Goal: Transaction & Acquisition: Purchase product/service

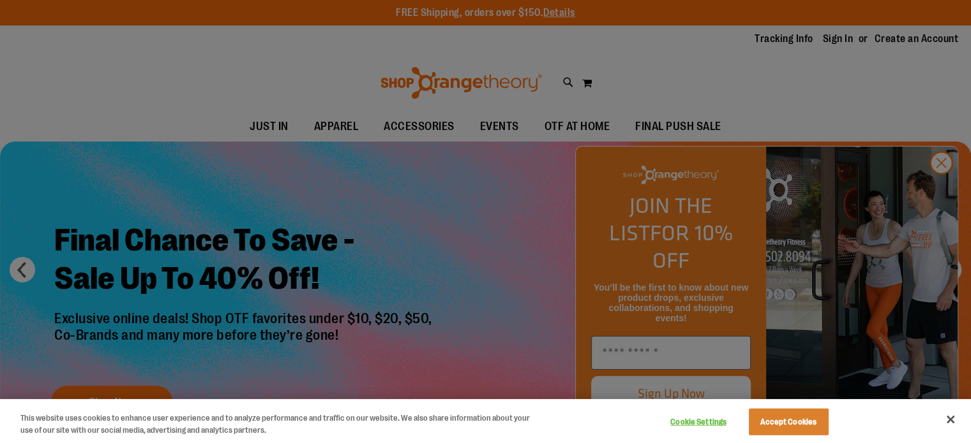
type input "**********"
click at [694, 418] on button "Cookie Settings" at bounding box center [699, 423] width 80 height 26
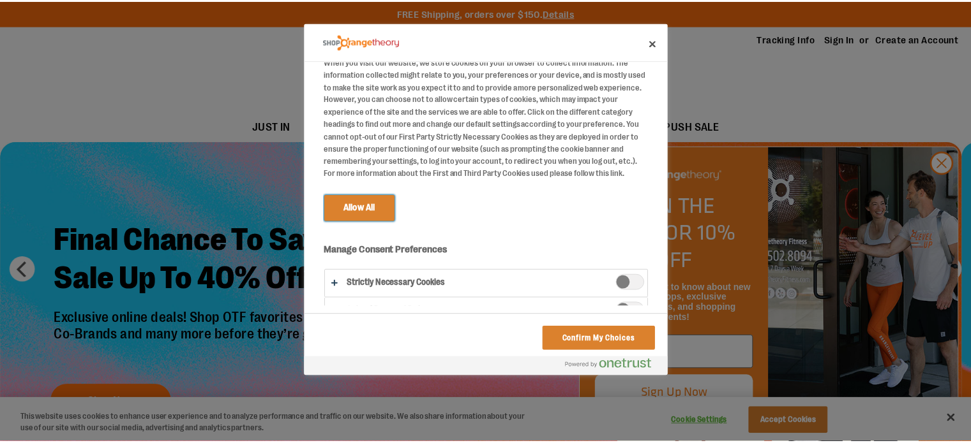
scroll to position [53, 0]
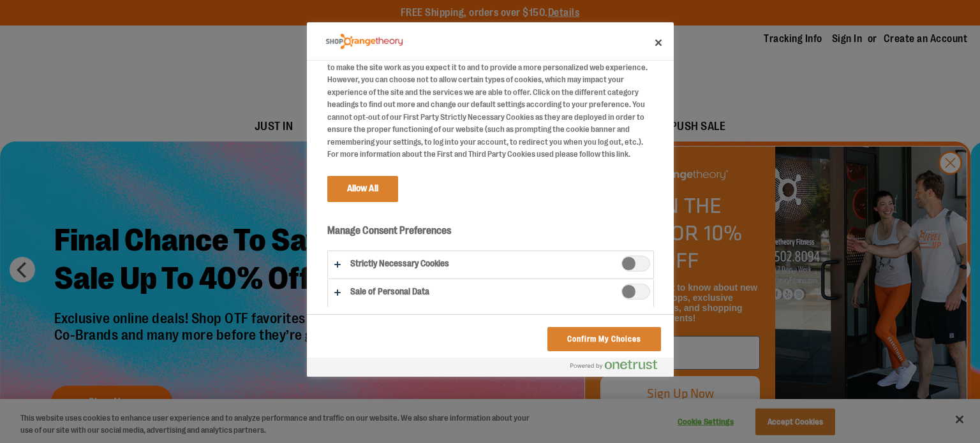
click at [628, 260] on span "Strictly Necessary Cookies" at bounding box center [635, 264] width 29 height 16
click at [592, 169] on div "Do Not Sell My Personal Information When you visit our website, we store cookie…" at bounding box center [499, 184] width 347 height 246
click at [601, 337] on button "Confirm My Choices" at bounding box center [603, 339] width 113 height 24
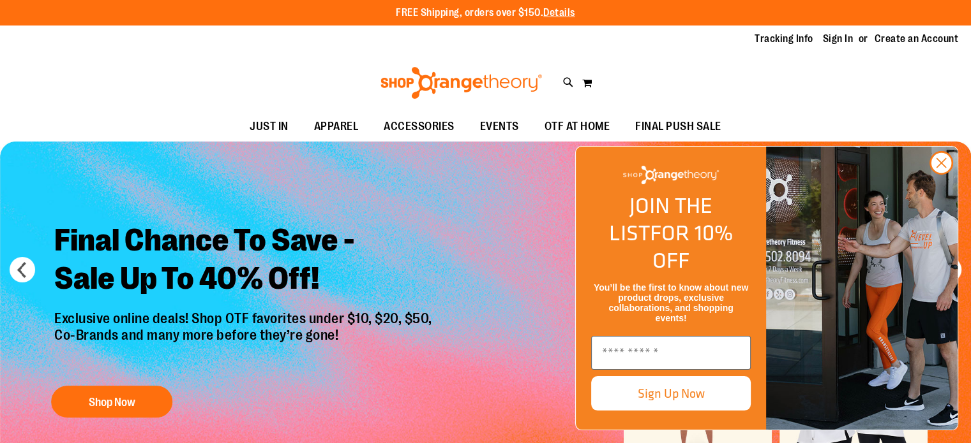
scroll to position [0, 0]
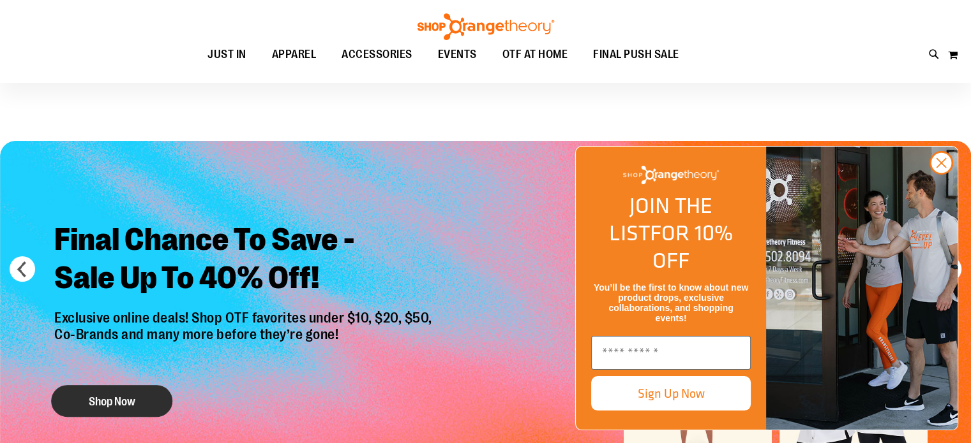
click at [98, 405] on button "Shop Now" at bounding box center [111, 401] width 121 height 32
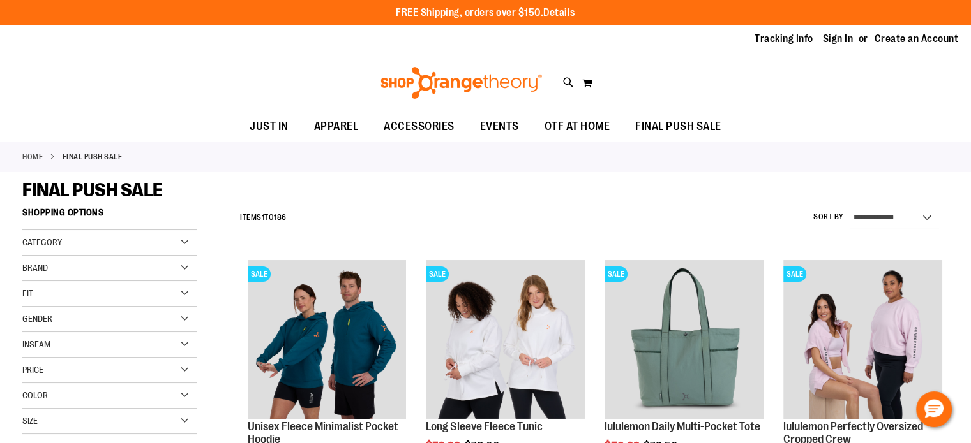
type input "**********"
click at [884, 214] on select "**********" at bounding box center [894, 218] width 89 height 20
select select "*********"
click at [850, 208] on select "**********" at bounding box center [894, 218] width 89 height 20
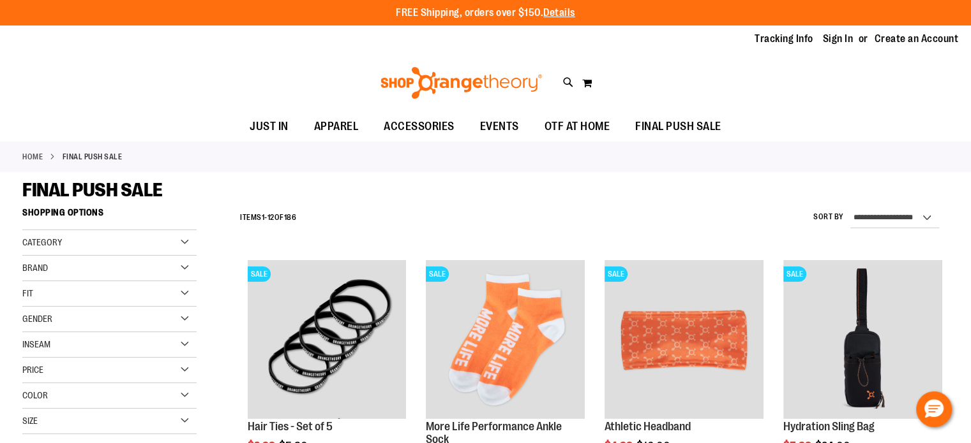
click at [401, 221] on div "**********" at bounding box center [591, 218] width 715 height 33
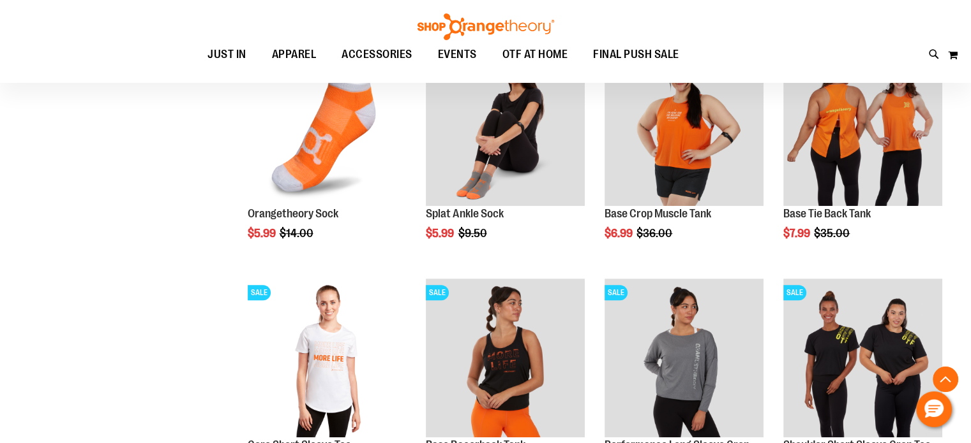
scroll to position [447, 0]
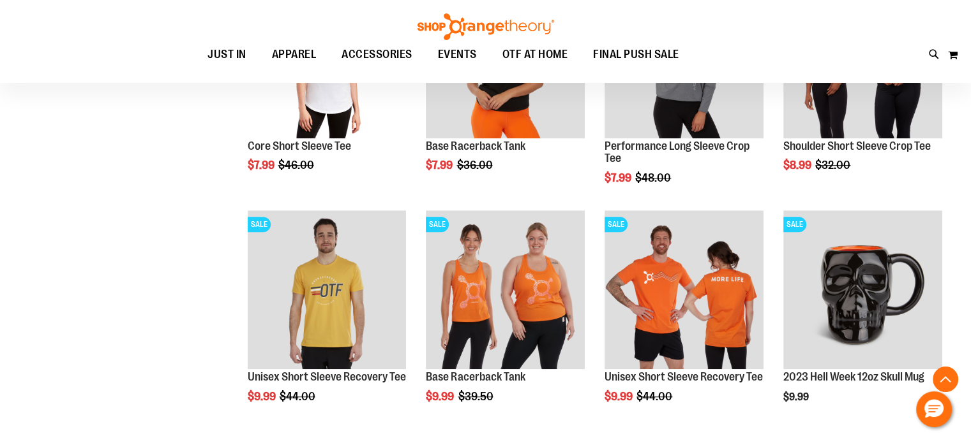
scroll to position [766, 0]
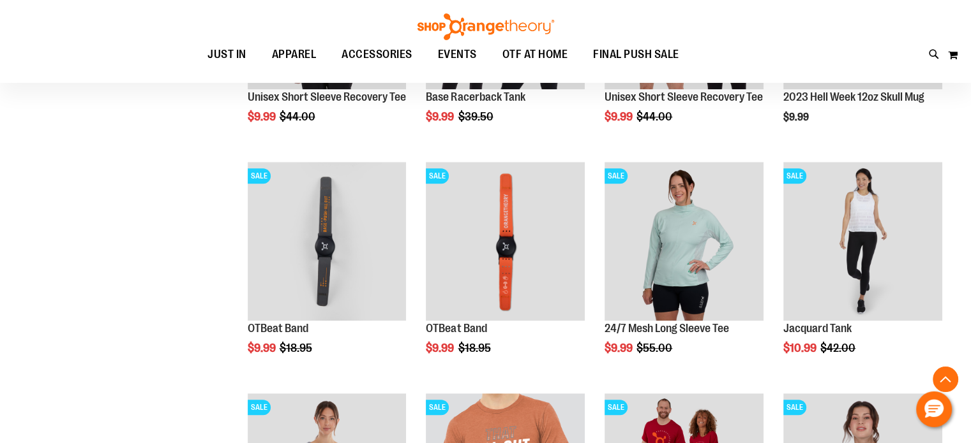
scroll to position [1021, 0]
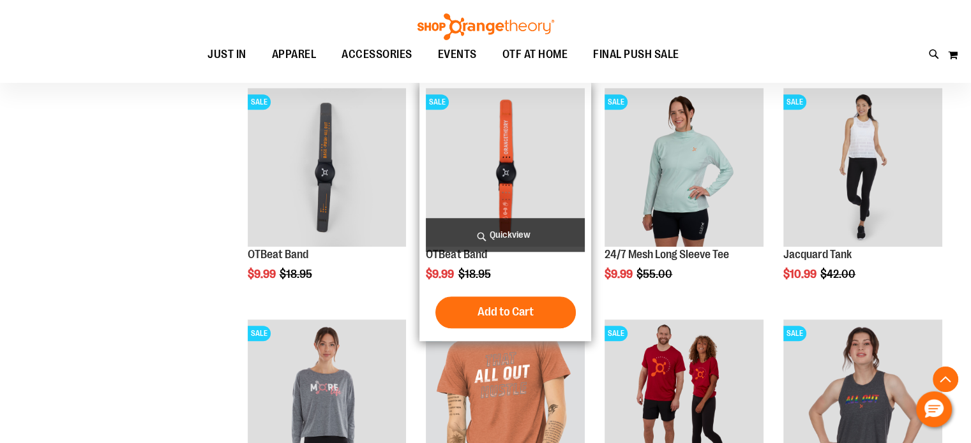
scroll to position [1276, 0]
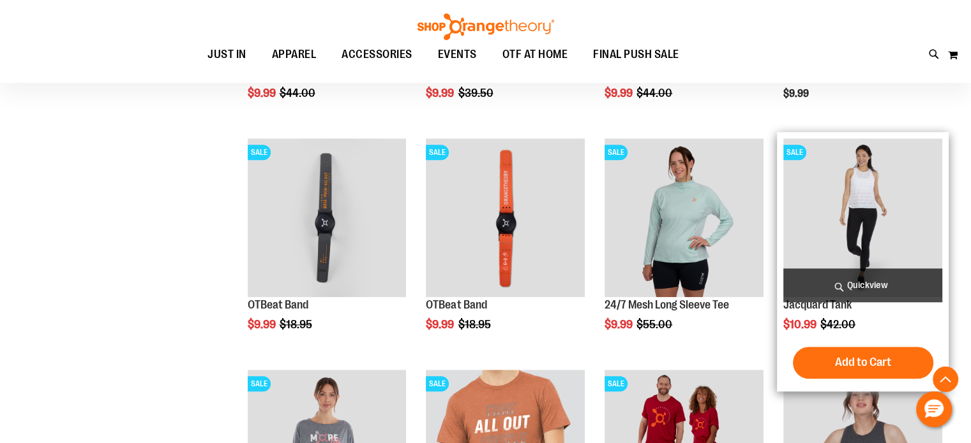
scroll to position [1021, 0]
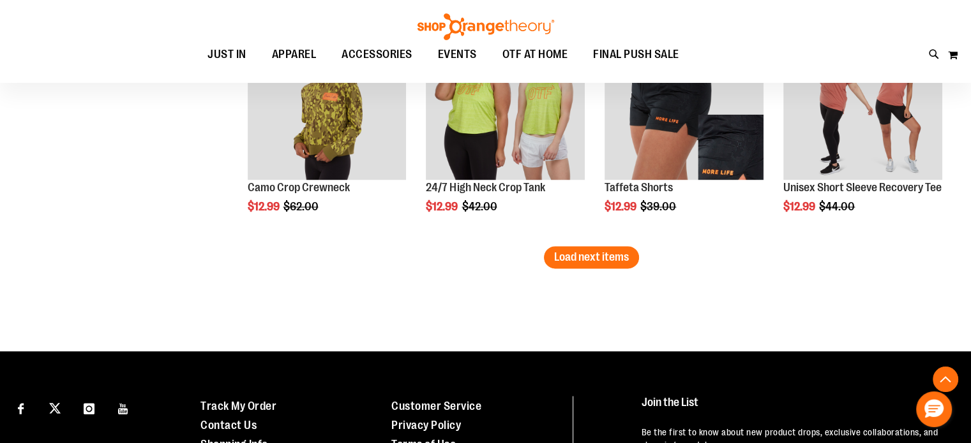
scroll to position [2106, 0]
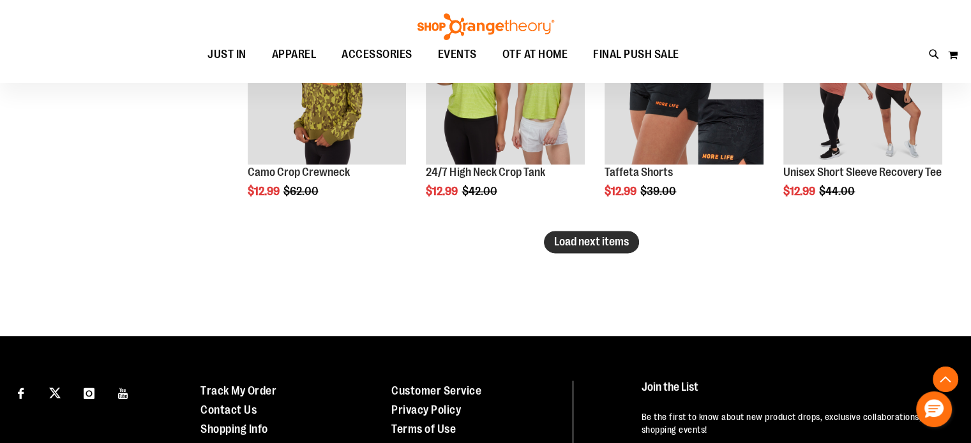
click at [558, 242] on span "Load next items" at bounding box center [591, 241] width 75 height 13
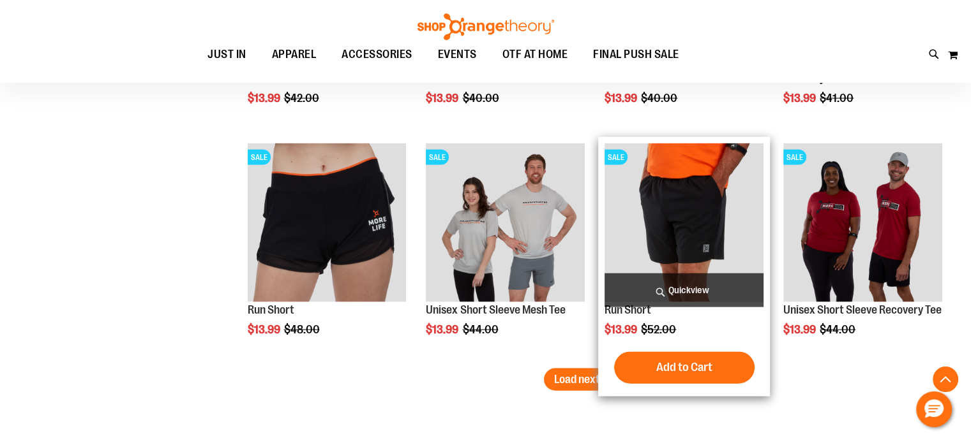
scroll to position [2744, 0]
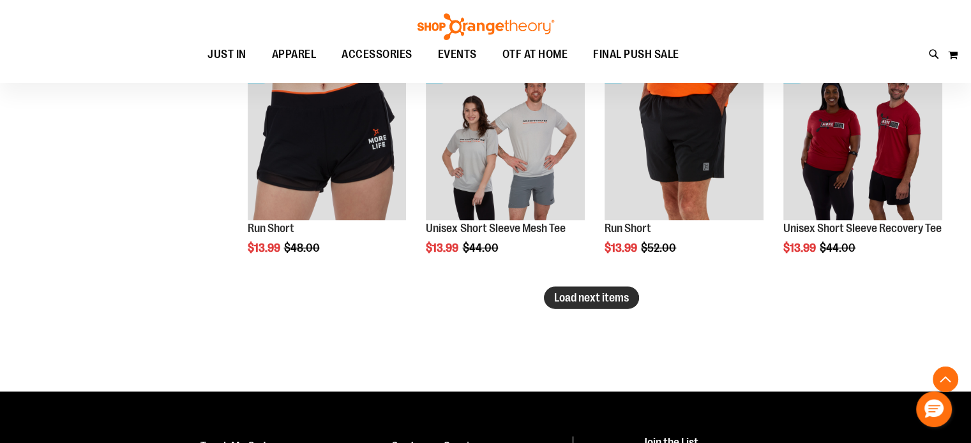
click at [625, 301] on span "Load next items" at bounding box center [591, 298] width 75 height 13
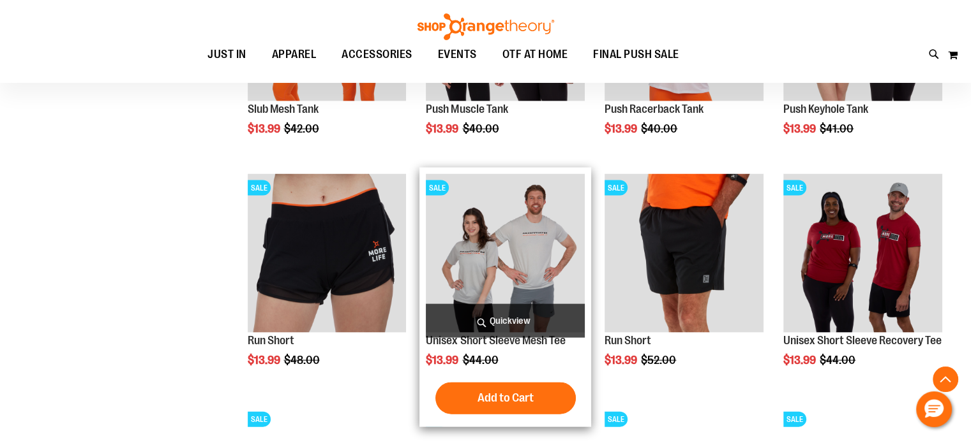
scroll to position [2616, 0]
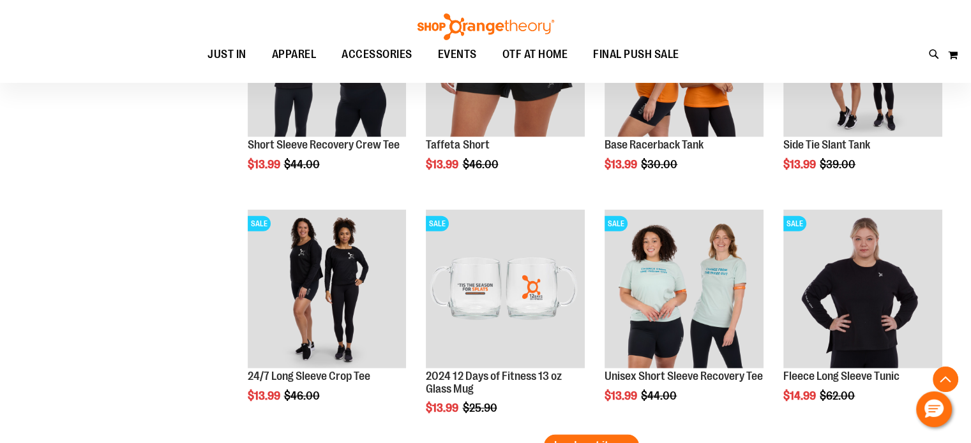
scroll to position [3382, 0]
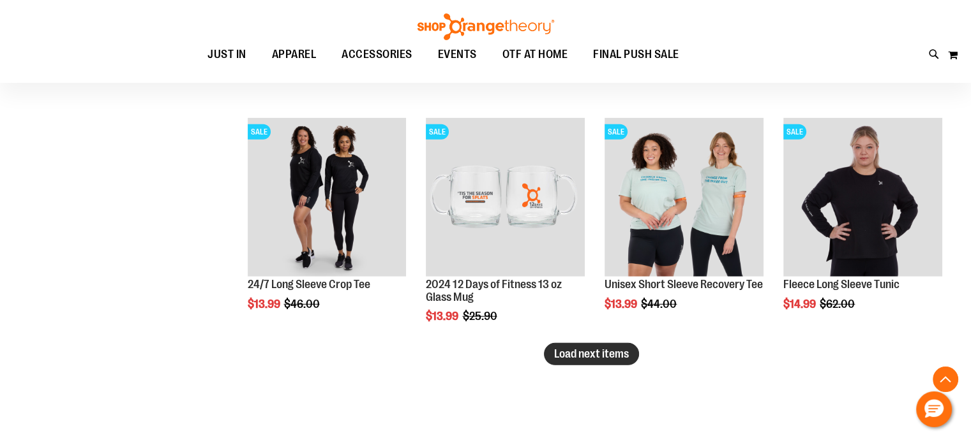
click at [570, 359] on button "Load next items" at bounding box center [591, 354] width 95 height 22
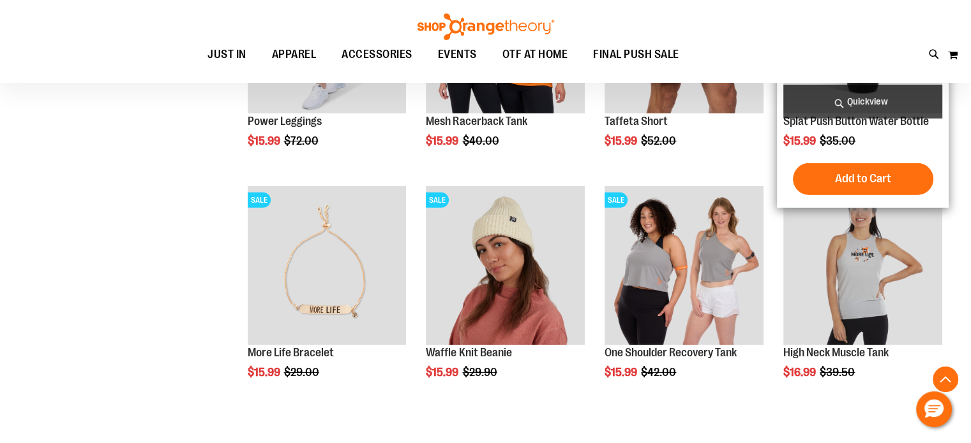
scroll to position [4084, 0]
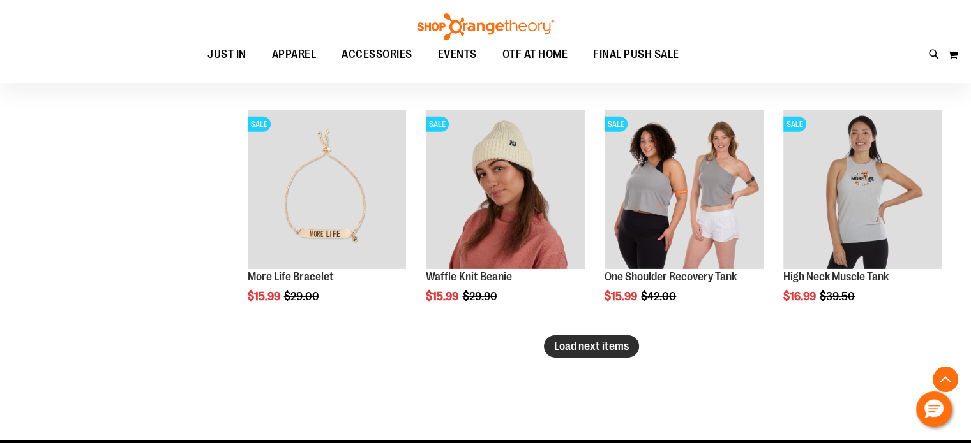
click at [611, 348] on span "Load next items" at bounding box center [591, 346] width 75 height 13
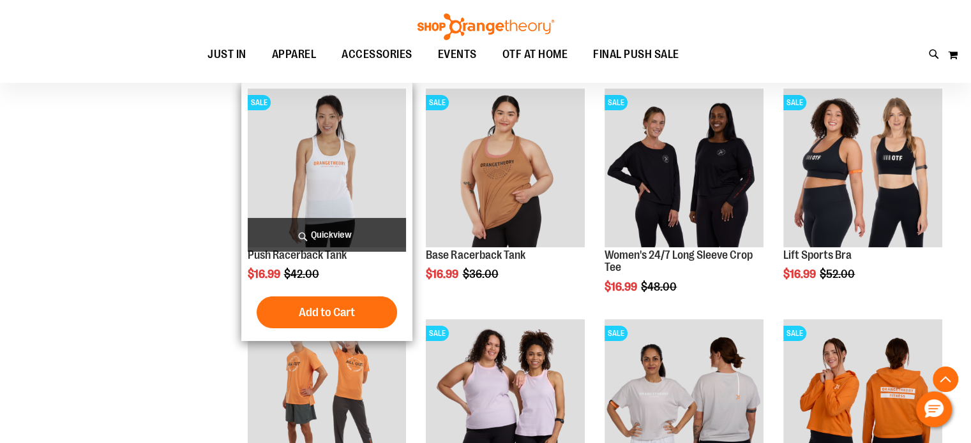
scroll to position [4339, 0]
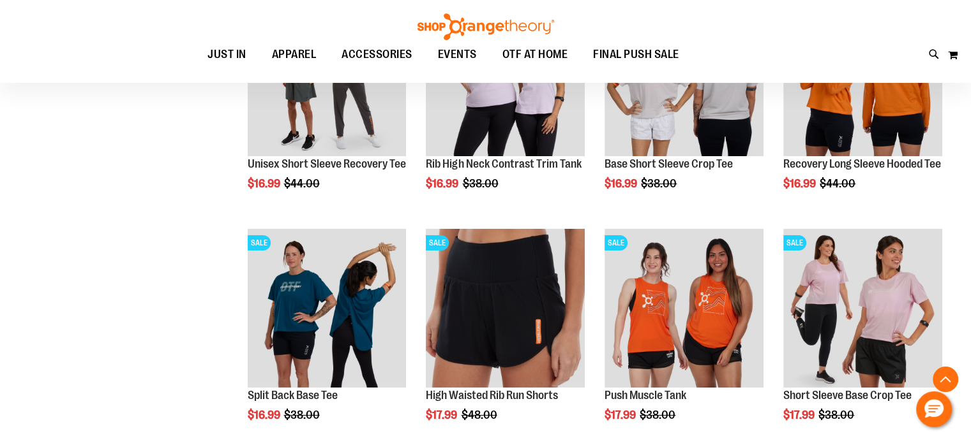
scroll to position [4722, 0]
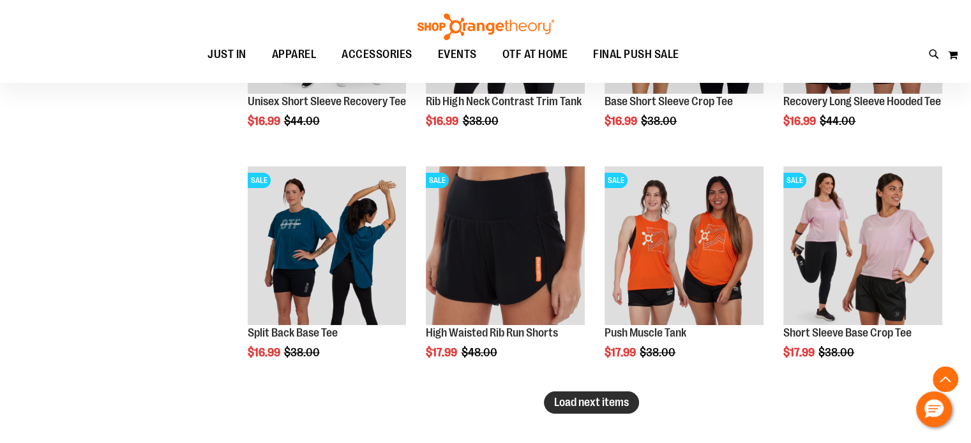
click at [570, 400] on span "Load next items" at bounding box center [591, 402] width 75 height 13
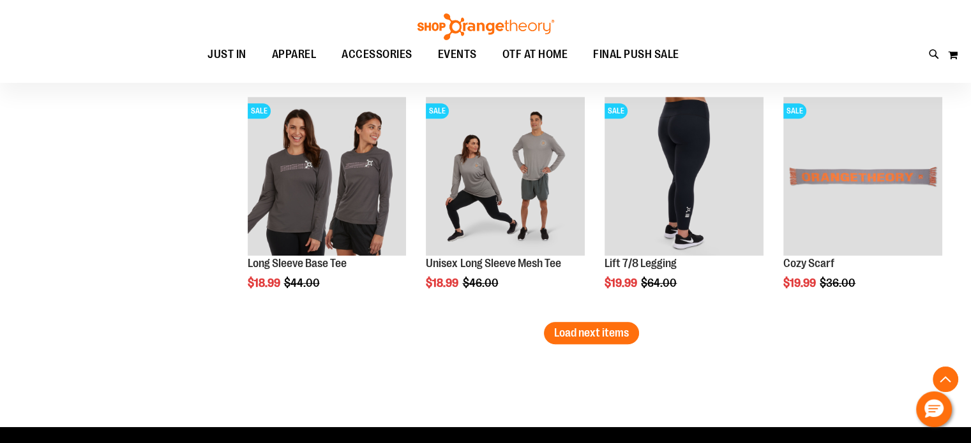
scroll to position [5488, 0]
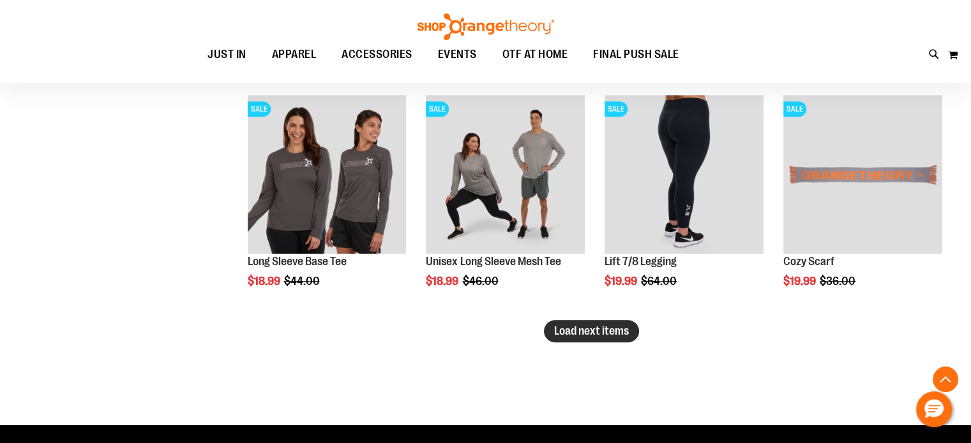
click at [600, 336] on button "Load next items" at bounding box center [591, 331] width 95 height 22
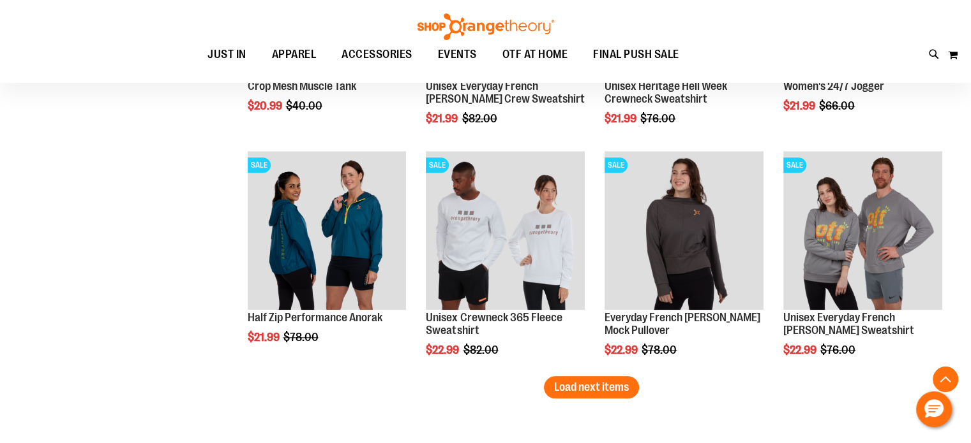
scroll to position [6189, 0]
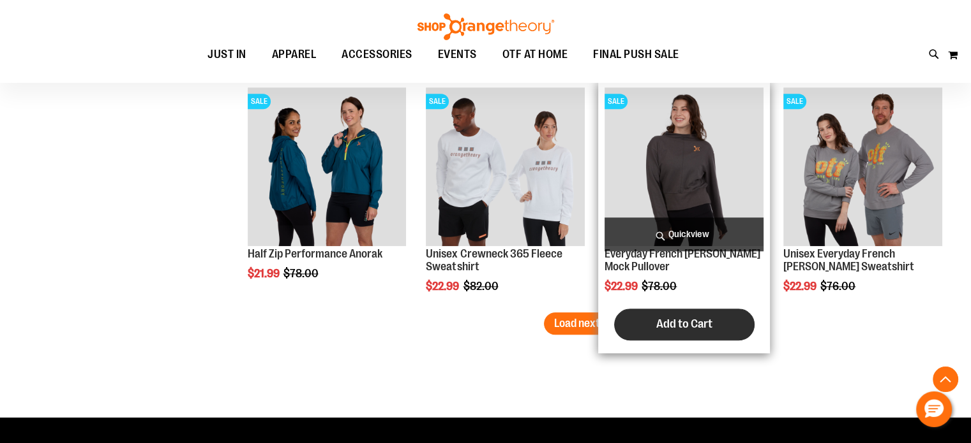
drag, startPoint x: 617, startPoint y: 329, endPoint x: 388, endPoint y: 190, distance: 268.0
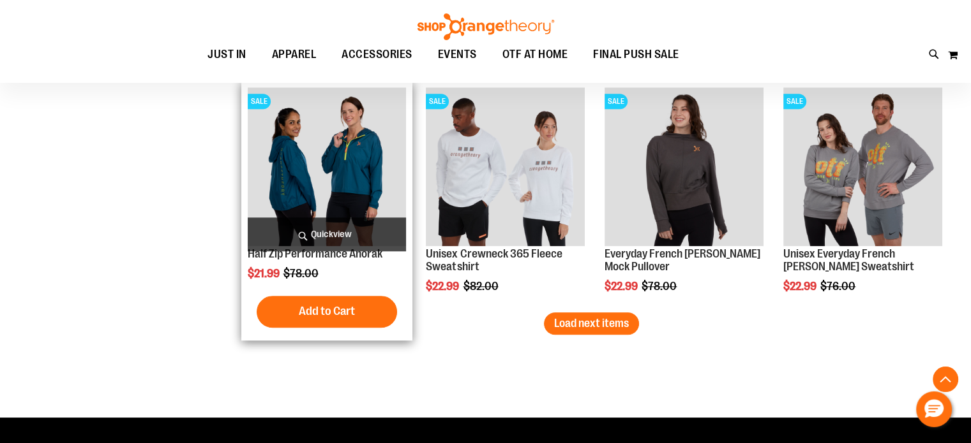
click at [616, 329] on button "Add to Cart" at bounding box center [605, 335] width 140 height 32
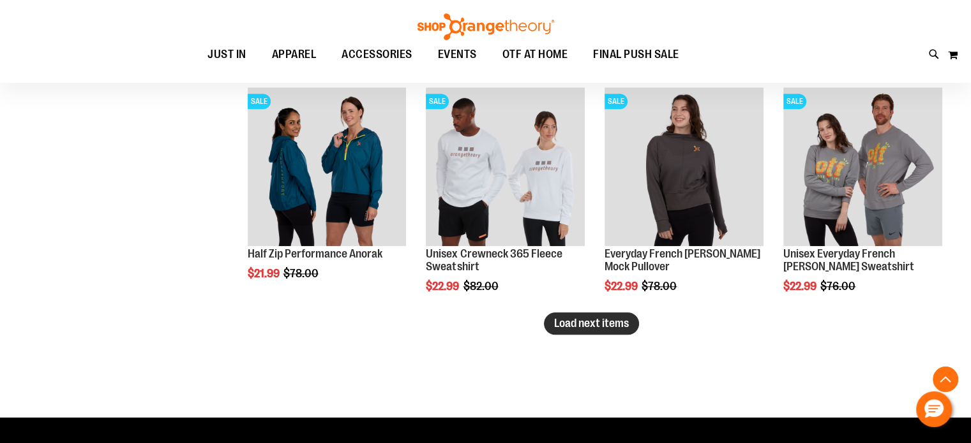
click at [597, 321] on span "Load next items" at bounding box center [591, 323] width 75 height 13
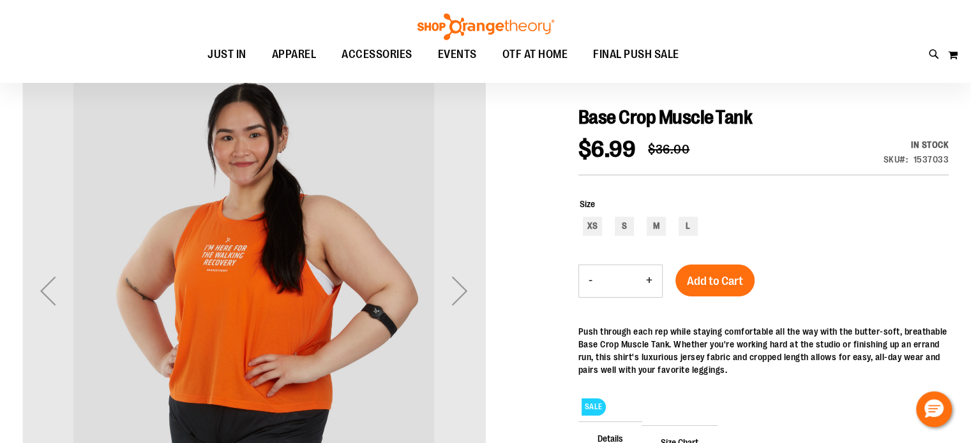
scroll to position [127, 0]
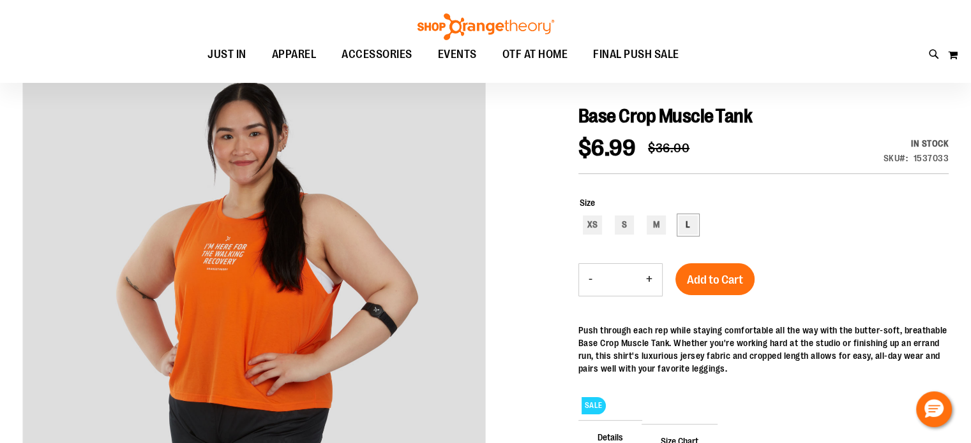
type input "**********"
click at [685, 220] on div "L" at bounding box center [687, 225] width 19 height 19
type input "***"
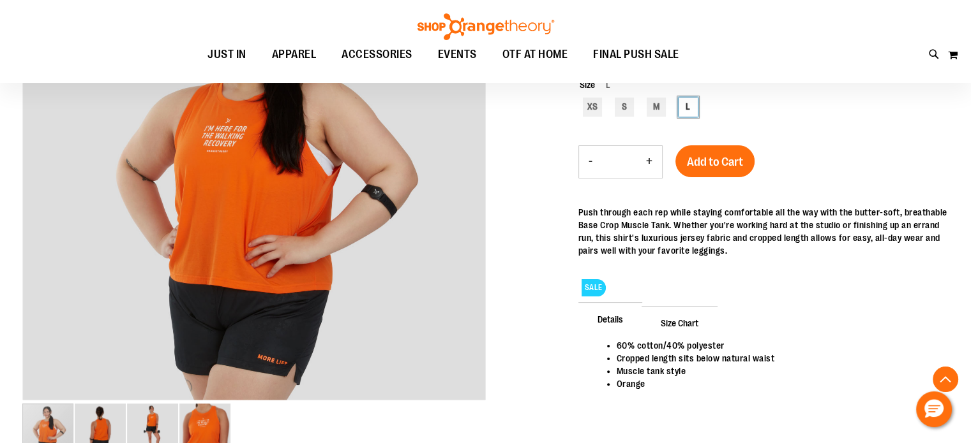
scroll to position [191, 0]
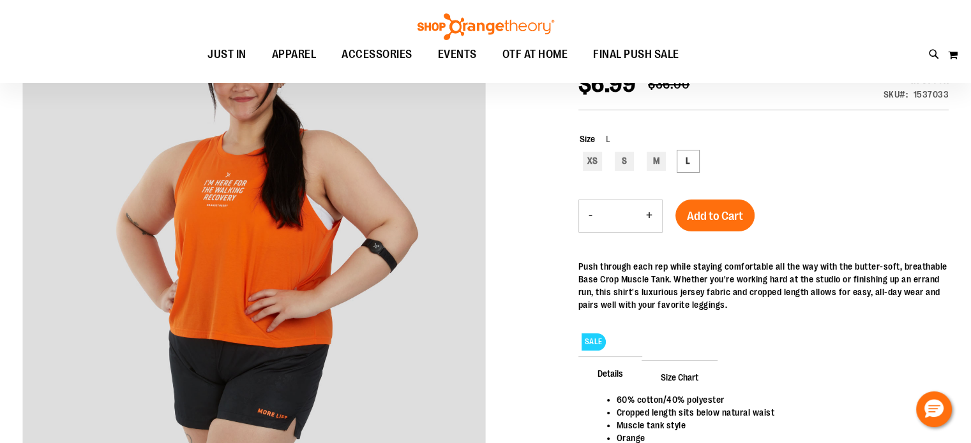
click at [710, 216] on span "Add to Cart" at bounding box center [715, 216] width 56 height 14
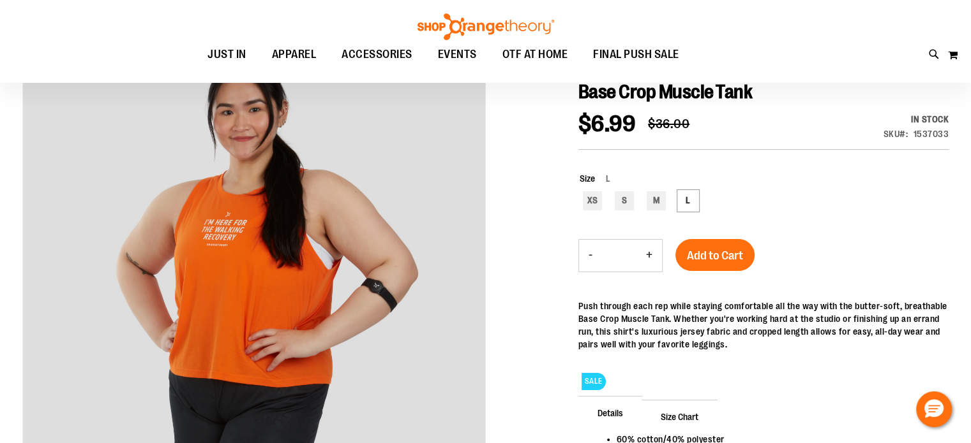
scroll to position [0, 0]
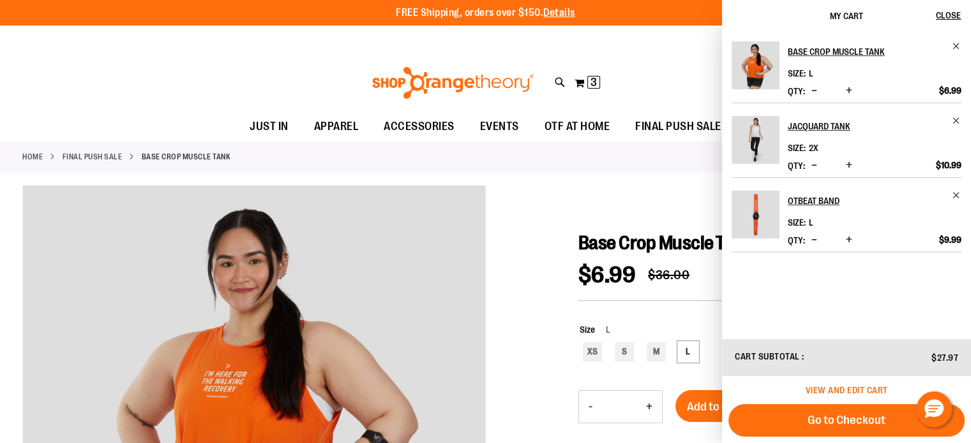
click at [830, 392] on span "View and edit cart" at bounding box center [846, 390] width 82 height 10
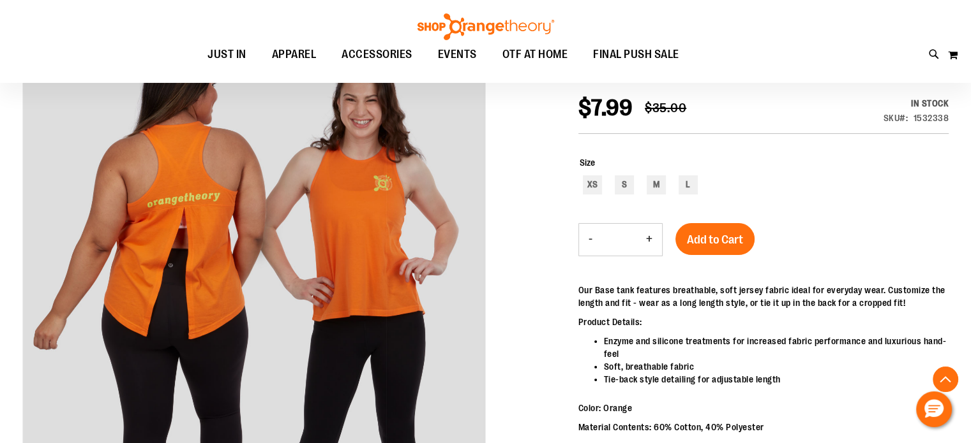
scroll to position [63, 0]
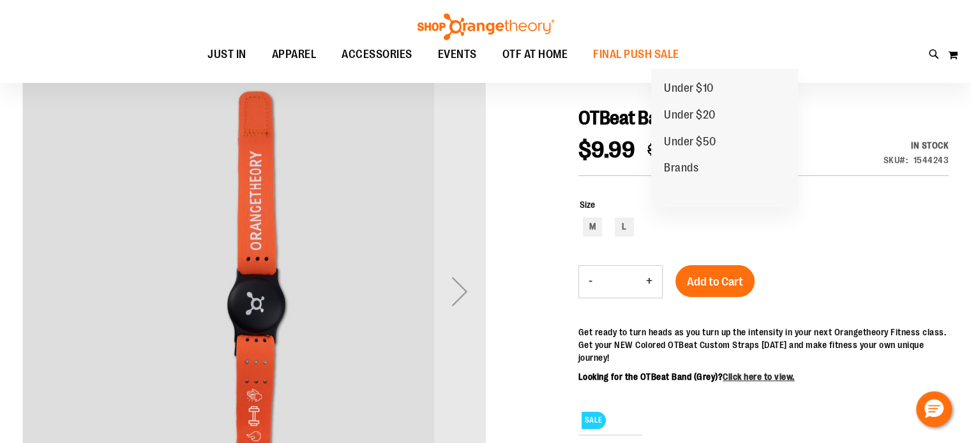
scroll to position [127, 0]
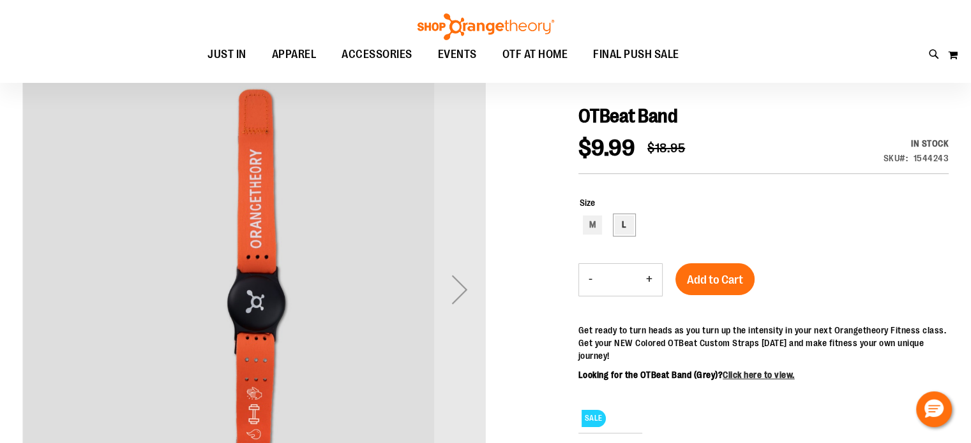
type input "**********"
click at [628, 224] on div "L" at bounding box center [623, 225] width 19 height 19
type input "***"
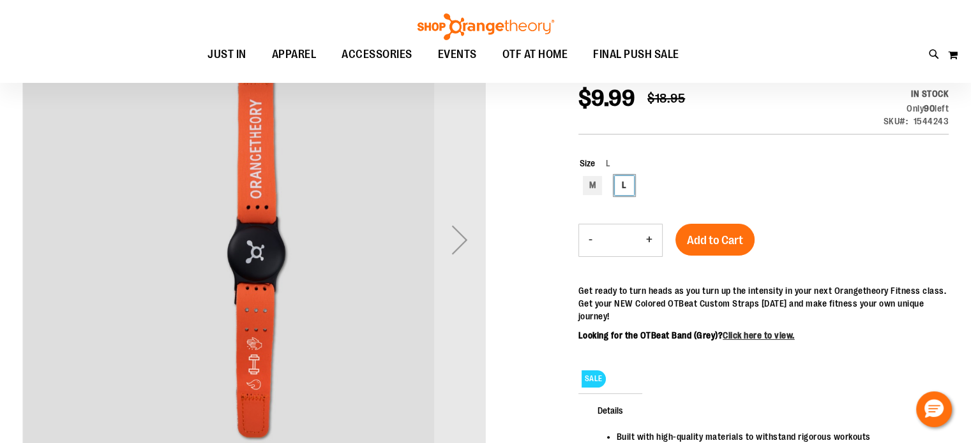
scroll to position [191, 0]
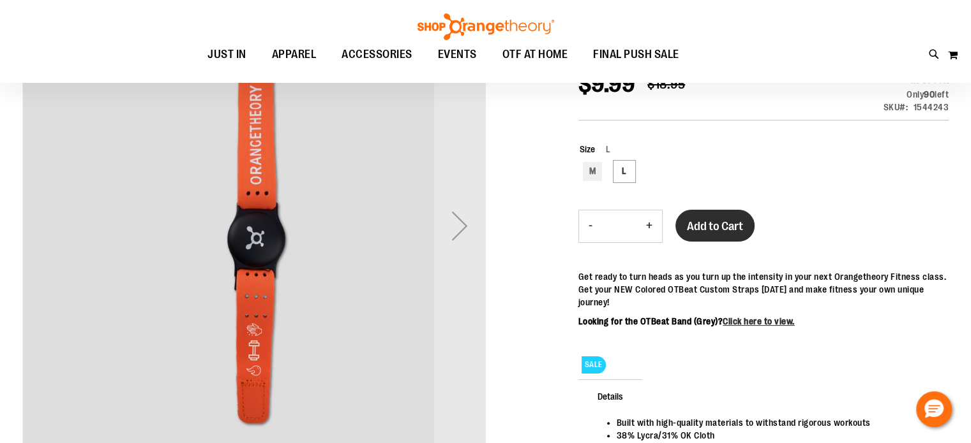
click at [719, 231] on span "Add to Cart" at bounding box center [715, 227] width 56 height 14
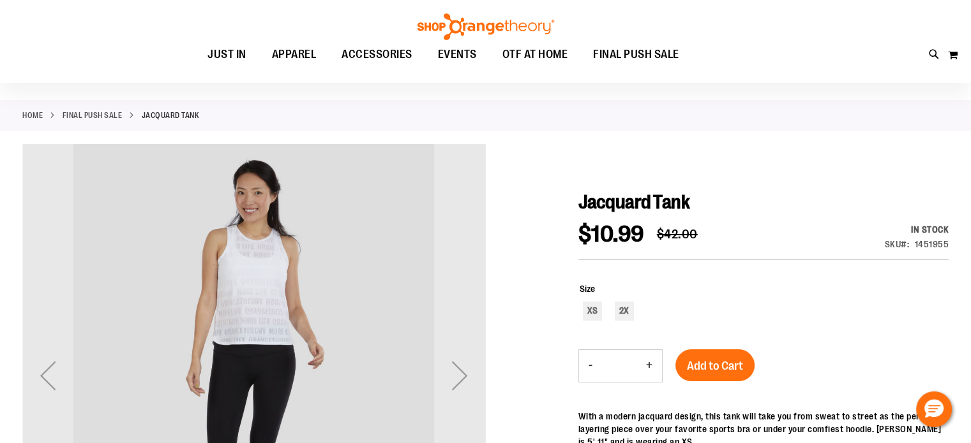
scroll to position [127, 0]
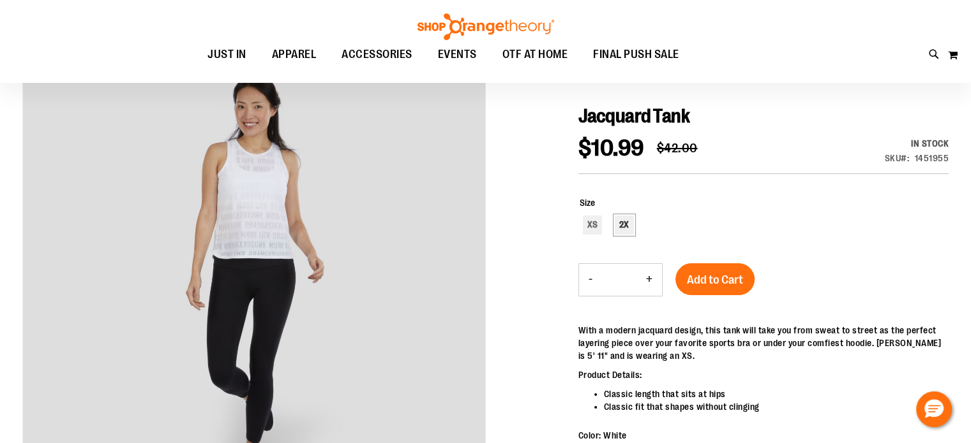
type input "**********"
click at [620, 221] on div "2X" at bounding box center [623, 225] width 19 height 19
type input "***"
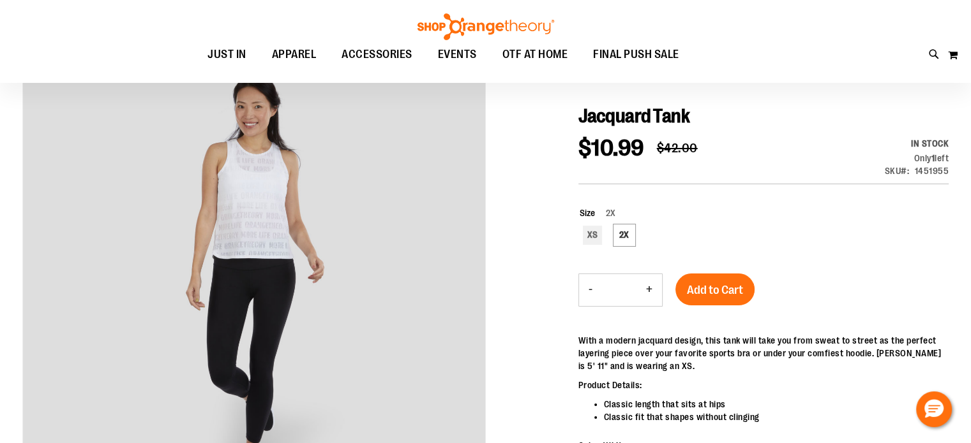
drag, startPoint x: 729, startPoint y: 297, endPoint x: 708, endPoint y: 277, distance: 28.4
click at [729, 297] on button "Add to Cart" at bounding box center [714, 290] width 79 height 32
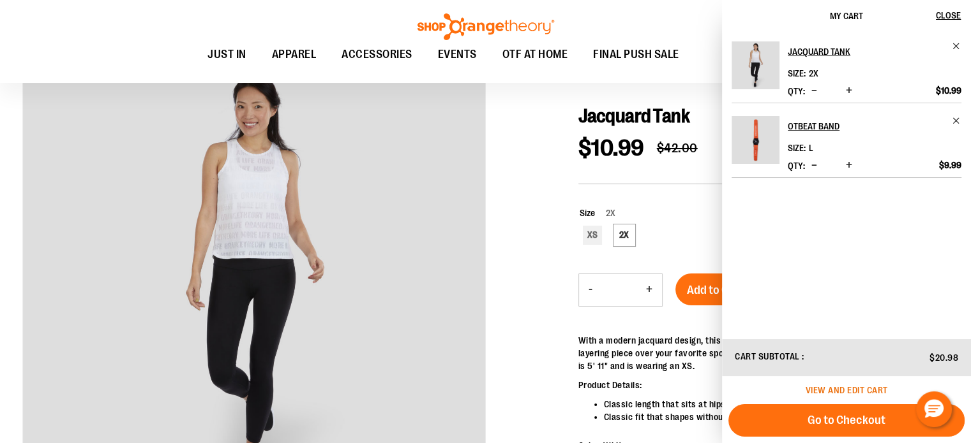
click at [827, 387] on span "View and edit cart" at bounding box center [846, 390] width 82 height 10
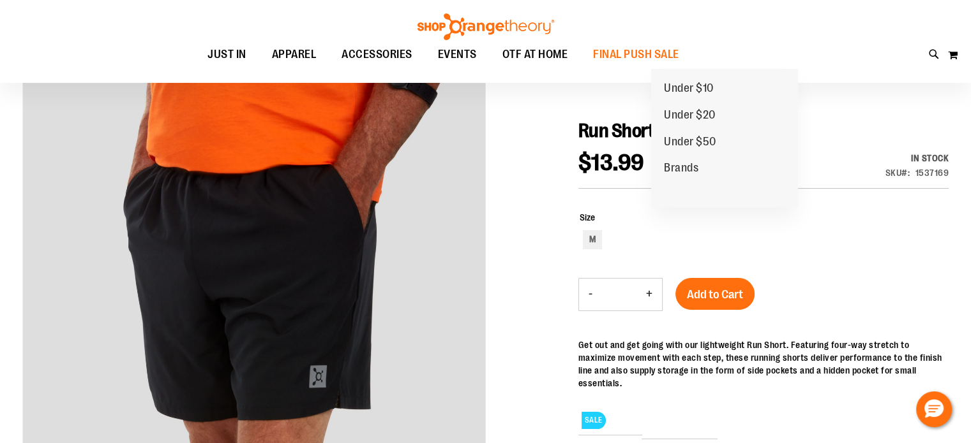
scroll to position [127, 0]
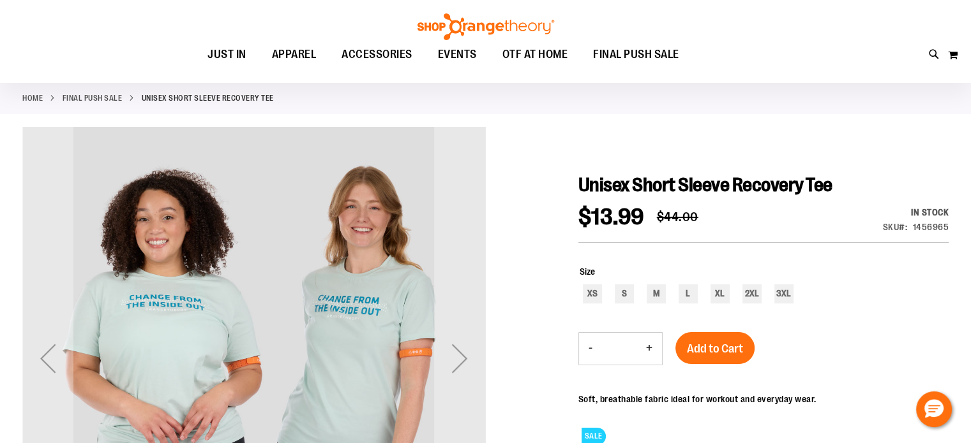
scroll to position [127, 0]
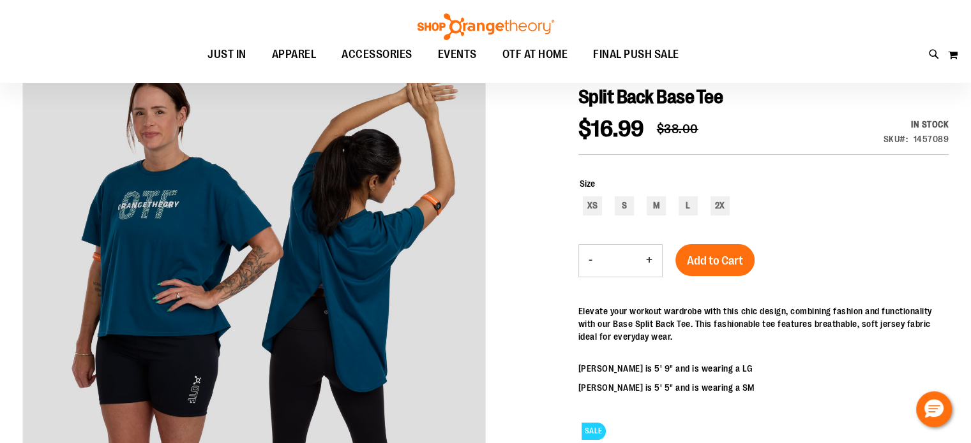
scroll to position [127, 0]
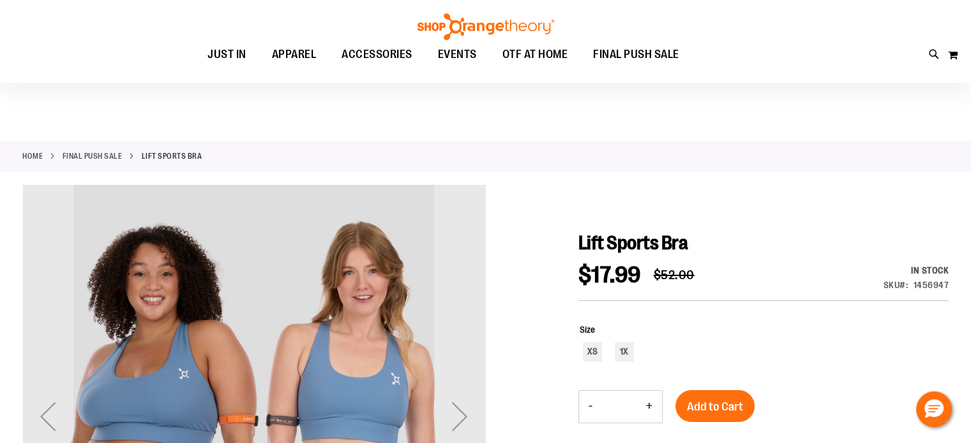
scroll to position [127, 0]
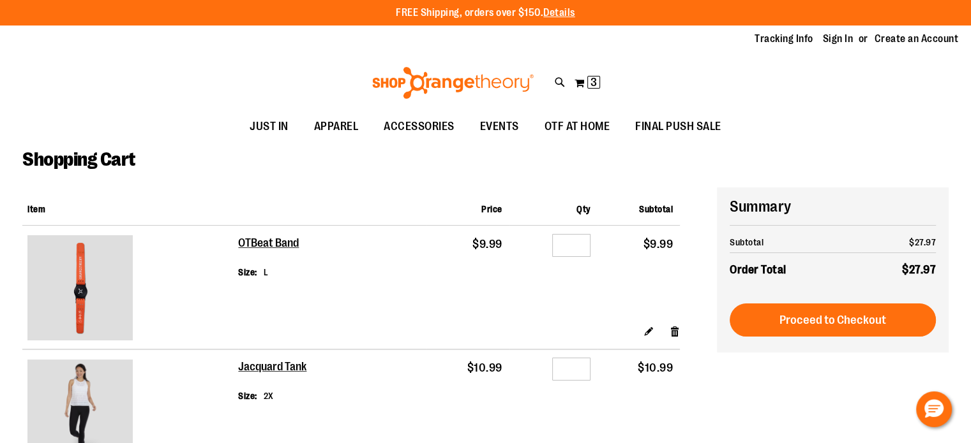
click at [863, 443] on div at bounding box center [485, 443] width 971 height 0
type input "*********"
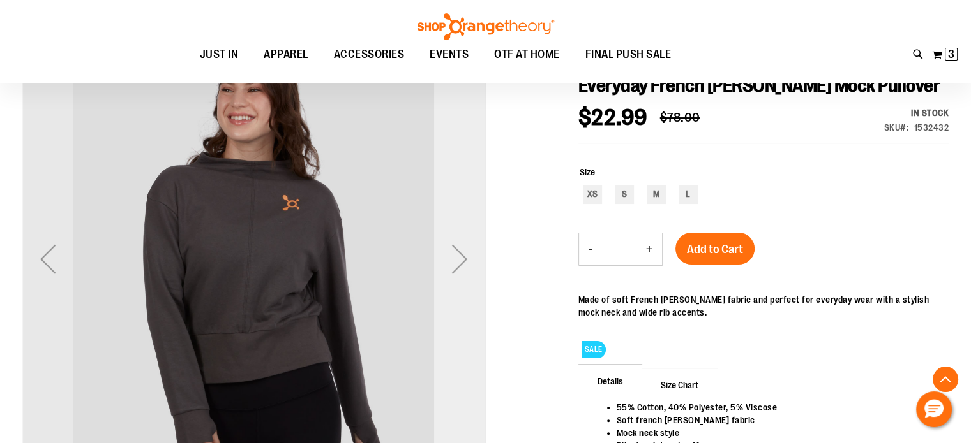
scroll to position [225, 0]
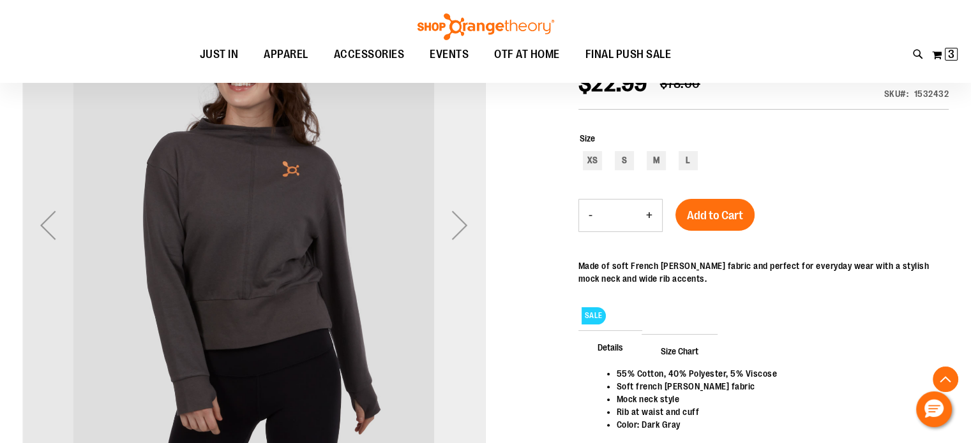
type input "**********"
click at [462, 239] on div "Next" at bounding box center [459, 225] width 51 height 51
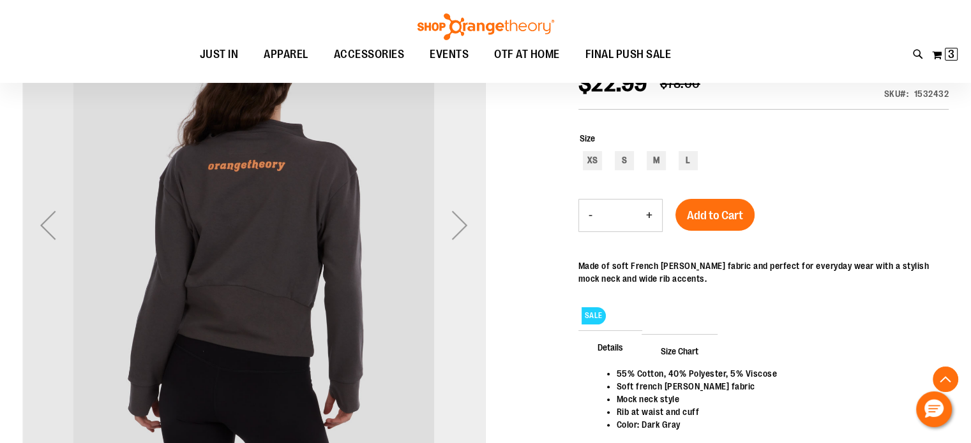
click at [462, 239] on div "Next" at bounding box center [459, 225] width 51 height 51
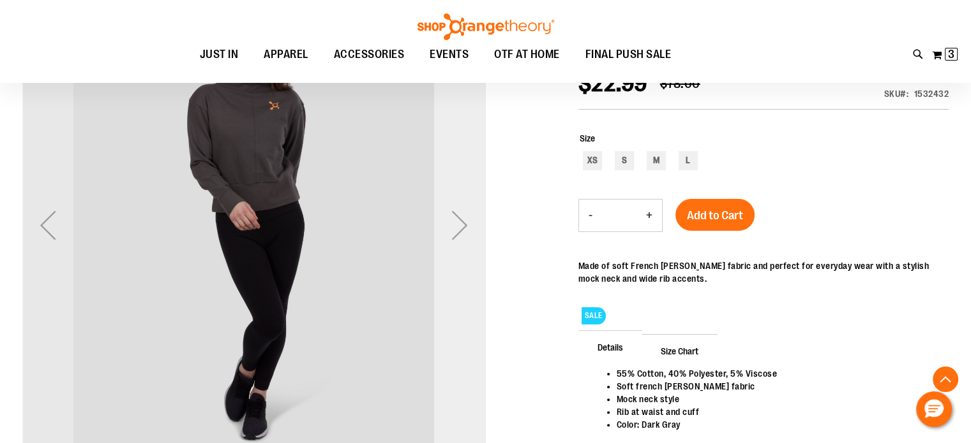
click at [462, 239] on div "Next" at bounding box center [459, 225] width 51 height 51
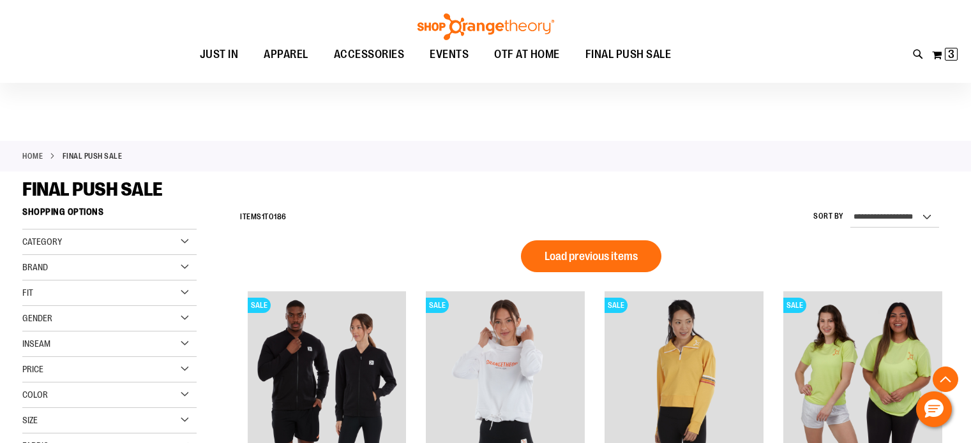
scroll to position [883, 0]
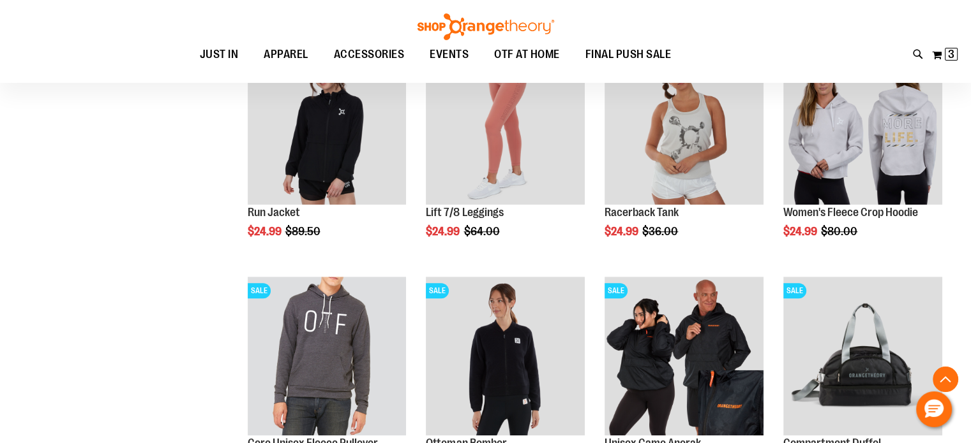
scroll to position [628, 0]
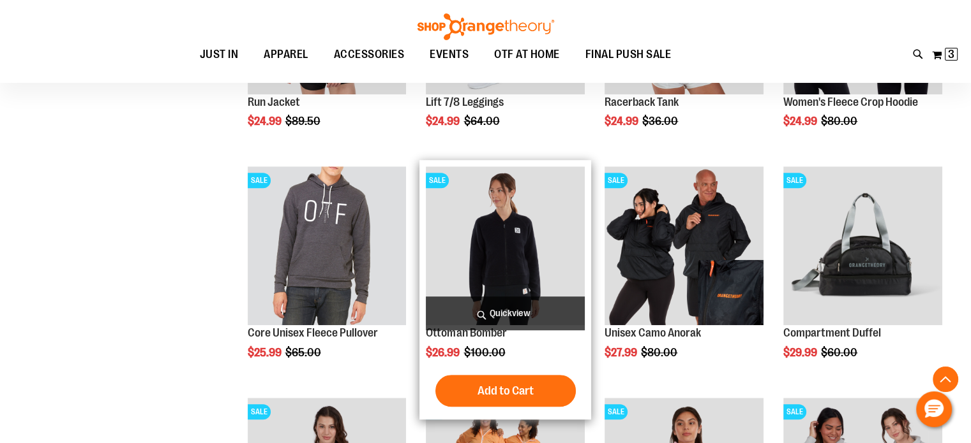
scroll to position [883, 0]
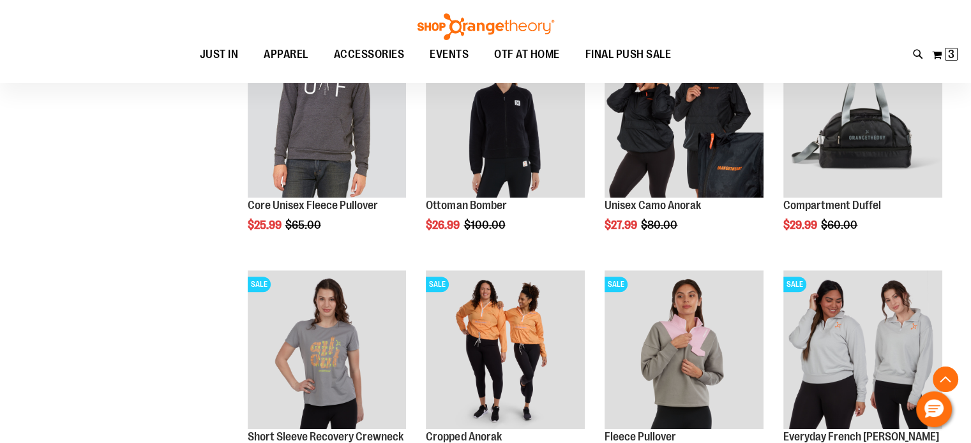
scroll to position [1075, 0]
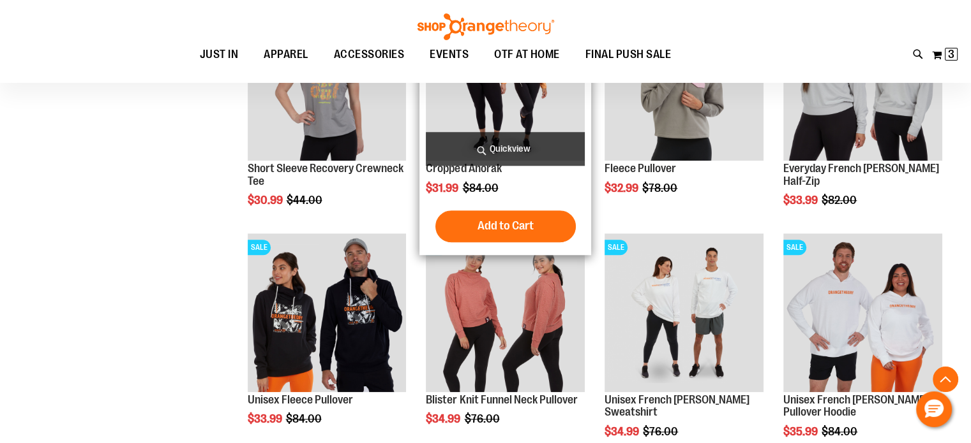
scroll to position [1138, 0]
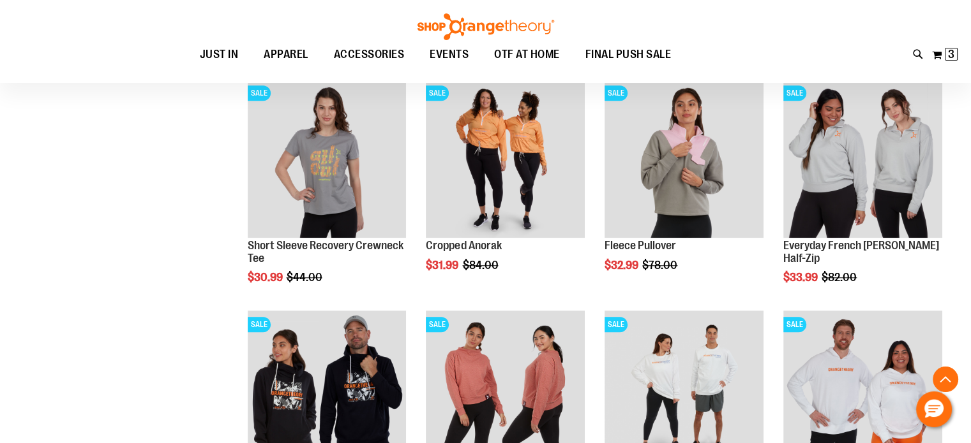
type input "**********"
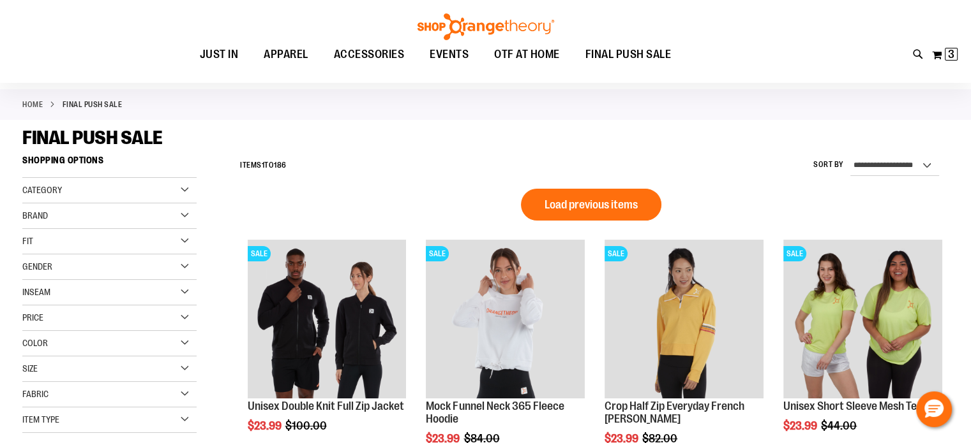
scroll to position [0, 0]
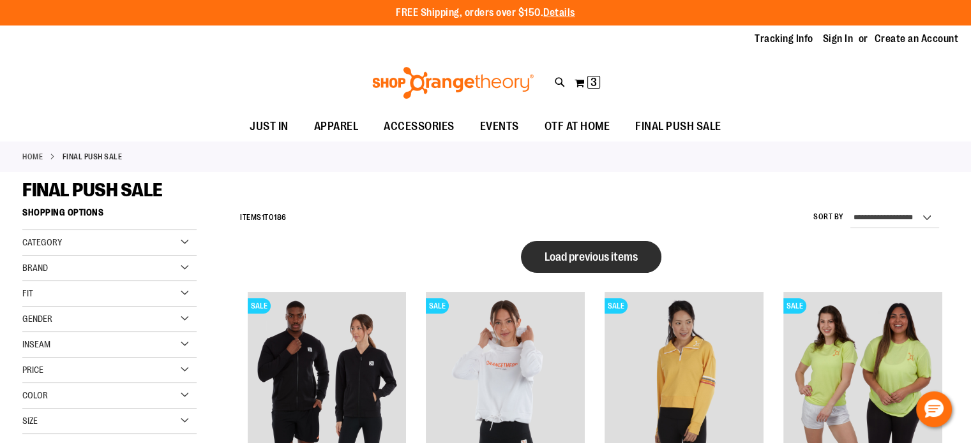
click at [561, 260] on span "Load previous items" at bounding box center [590, 257] width 93 height 13
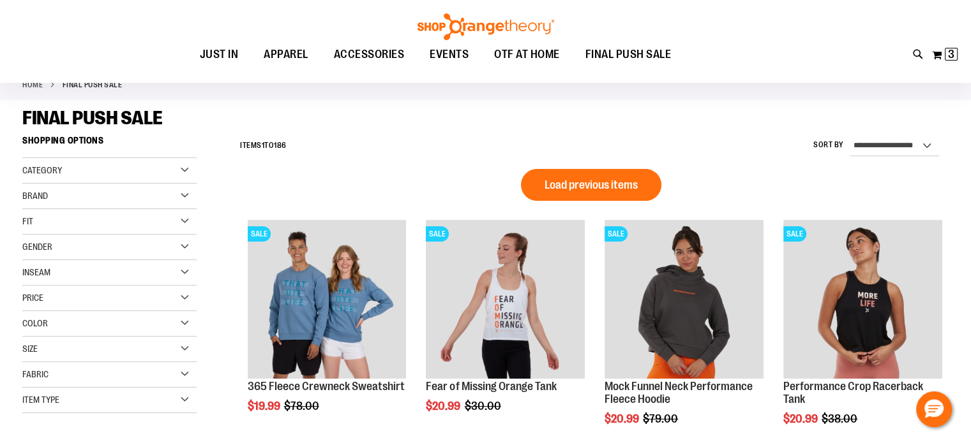
scroll to position [63, 0]
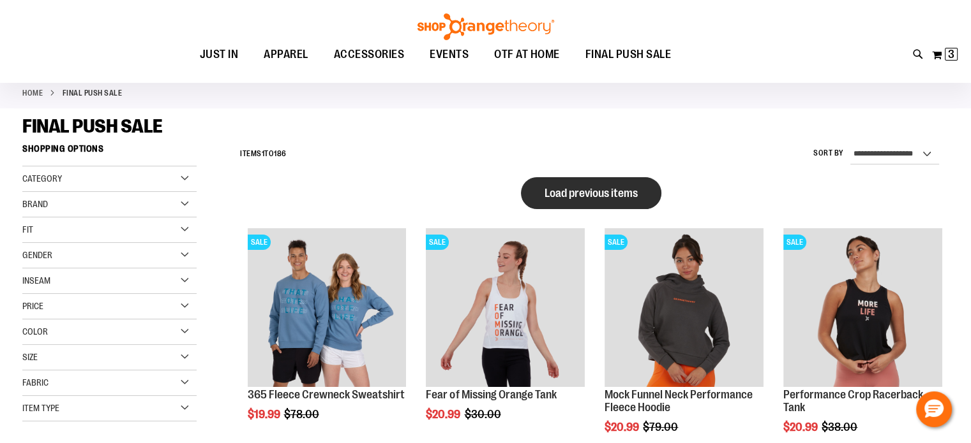
click at [551, 191] on span "Load previous items" at bounding box center [590, 193] width 93 height 13
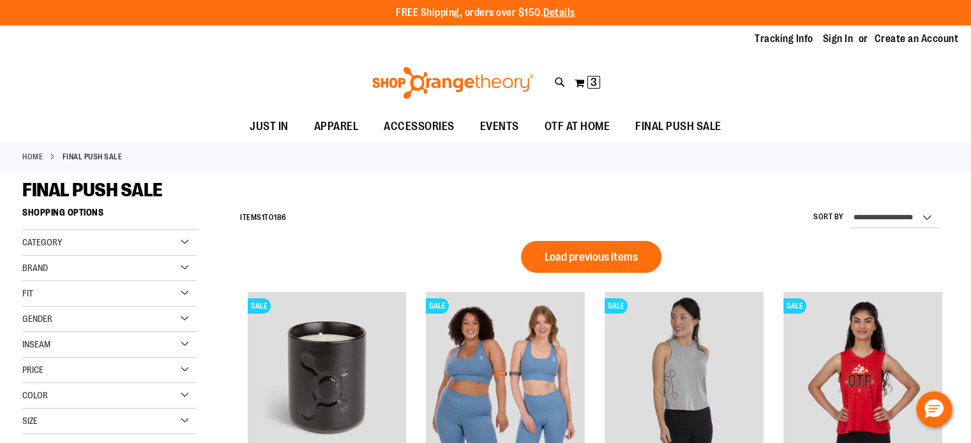
click at [23, 294] on span "Fit" at bounding box center [27, 293] width 11 height 10
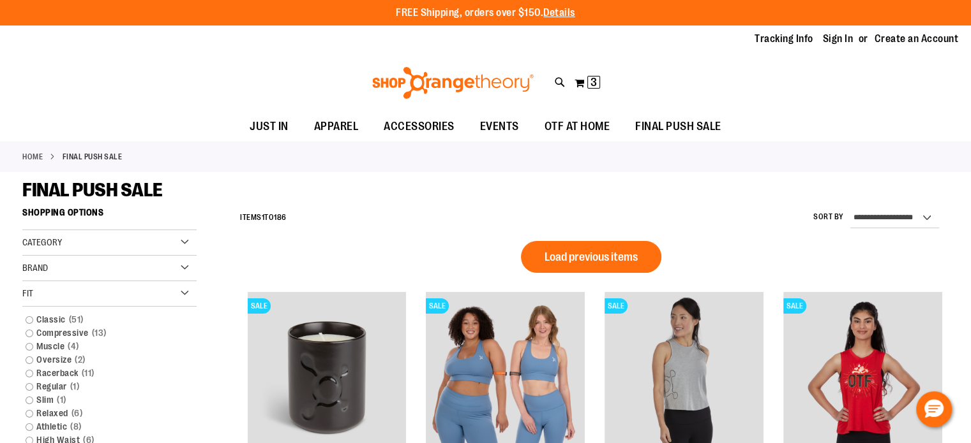
click at [23, 293] on span "Fit" at bounding box center [27, 293] width 11 height 10
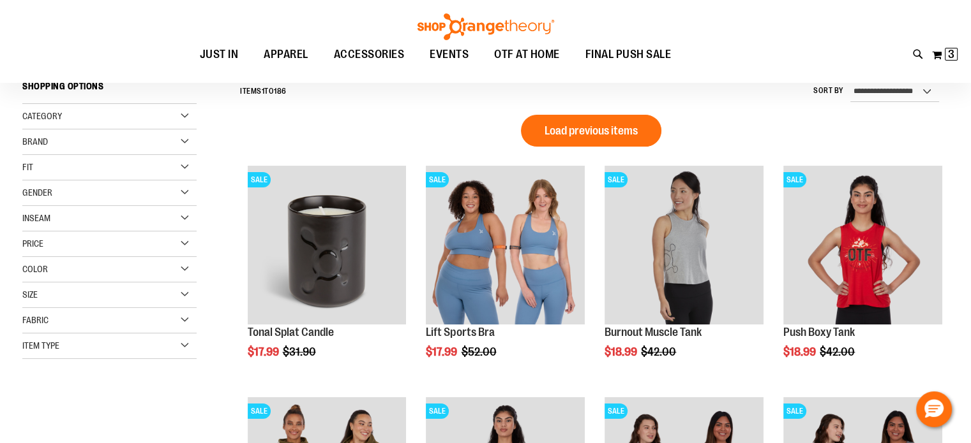
scroll to position [127, 0]
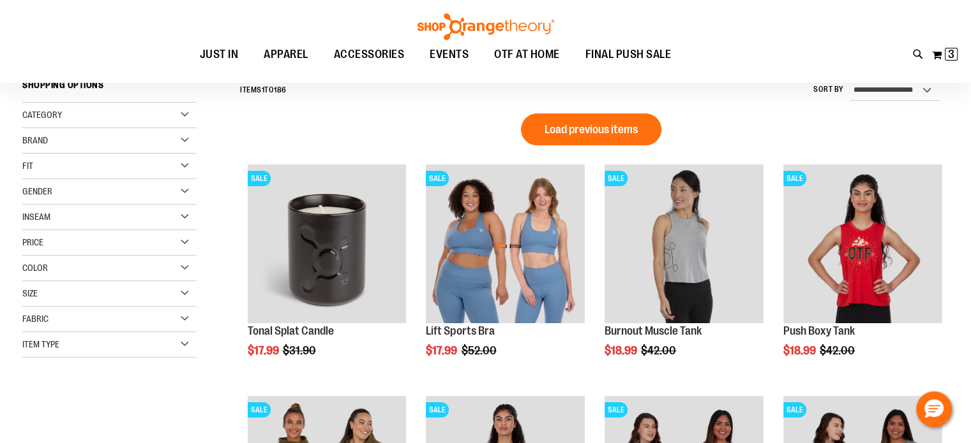
click at [27, 297] on span "Size" at bounding box center [29, 293] width 15 height 10
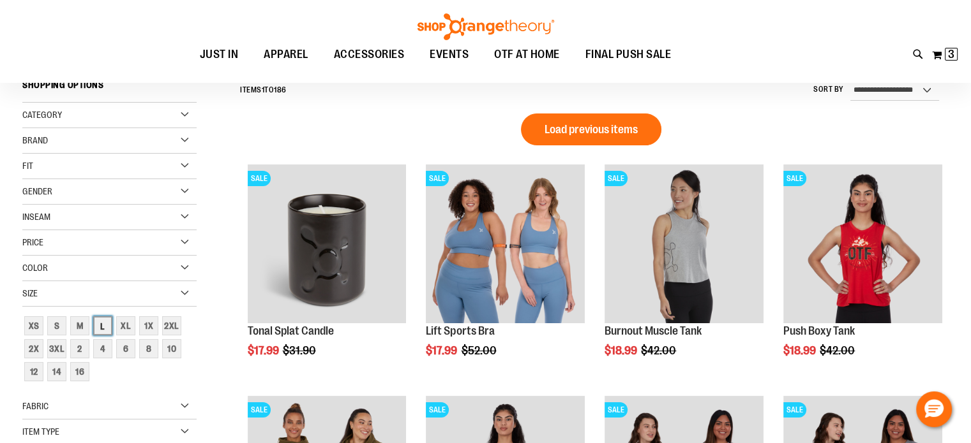
click at [105, 325] on div "L" at bounding box center [102, 325] width 19 height 19
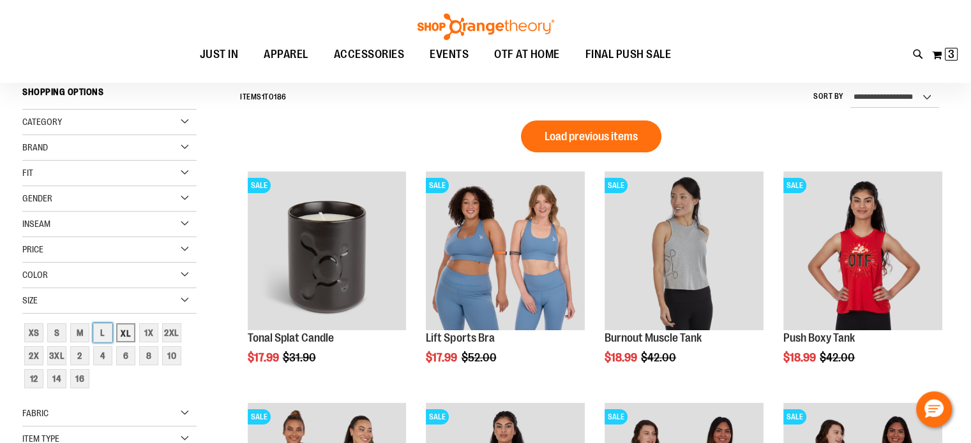
scroll to position [119, 0]
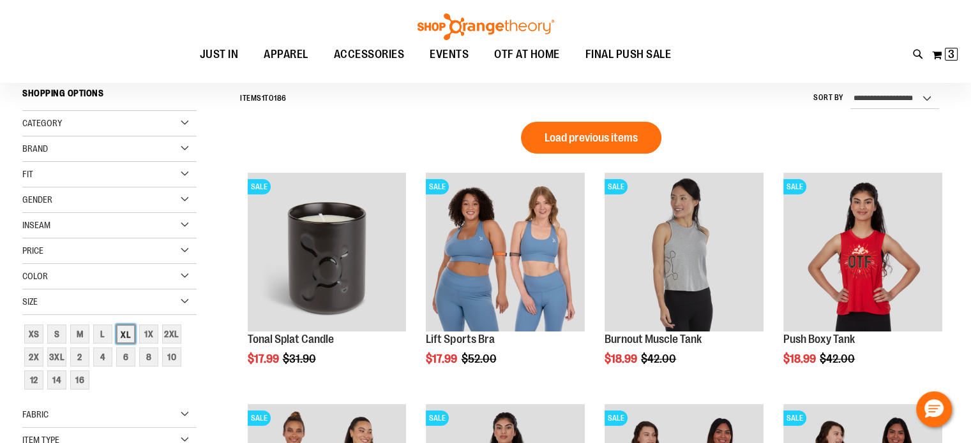
click at [123, 334] on div "XL" at bounding box center [125, 334] width 19 height 19
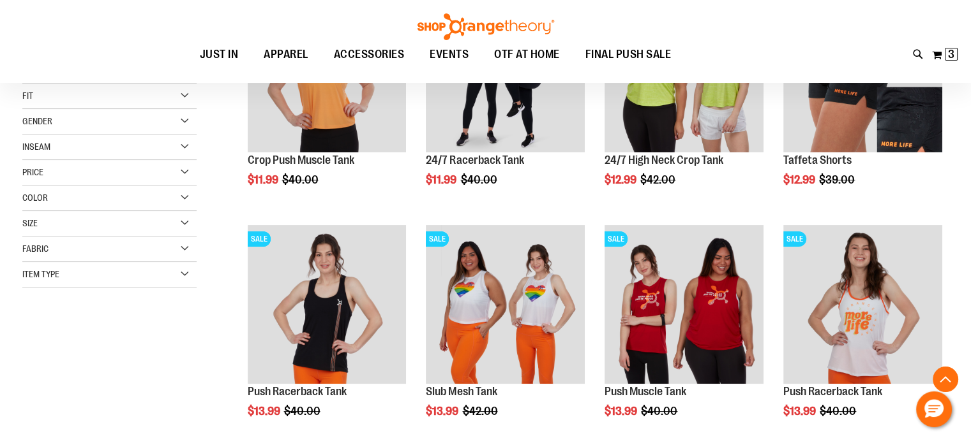
scroll to position [191, 0]
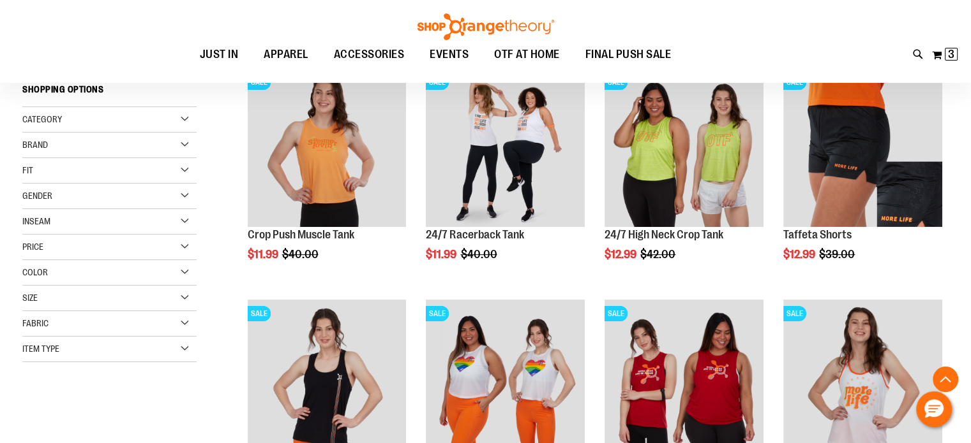
click at [38, 295] on span "Size" at bounding box center [29, 298] width 15 height 10
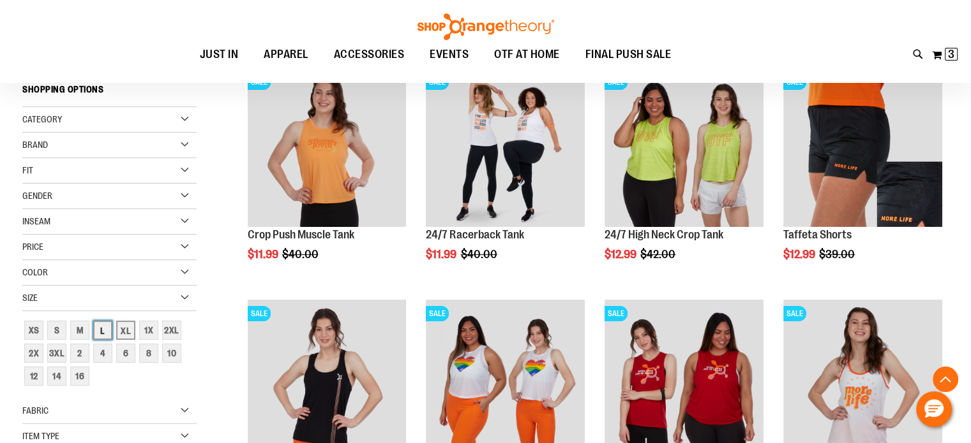
click at [105, 326] on div "L" at bounding box center [102, 330] width 19 height 19
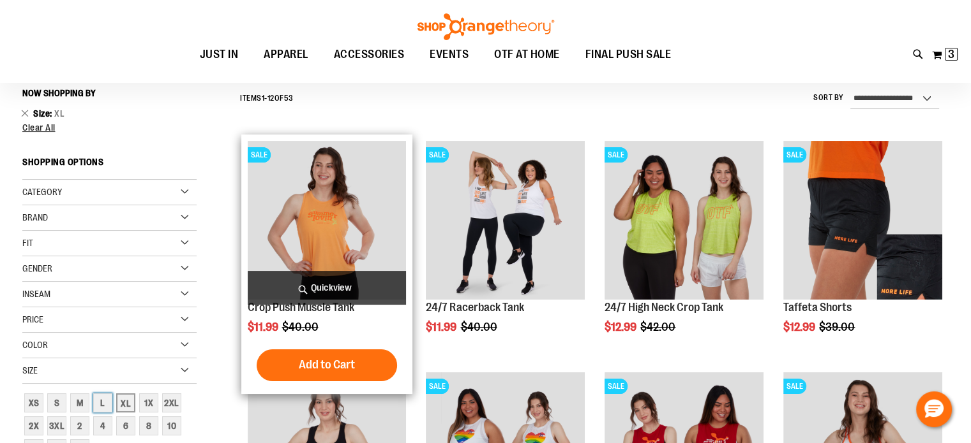
scroll to position [118, 0]
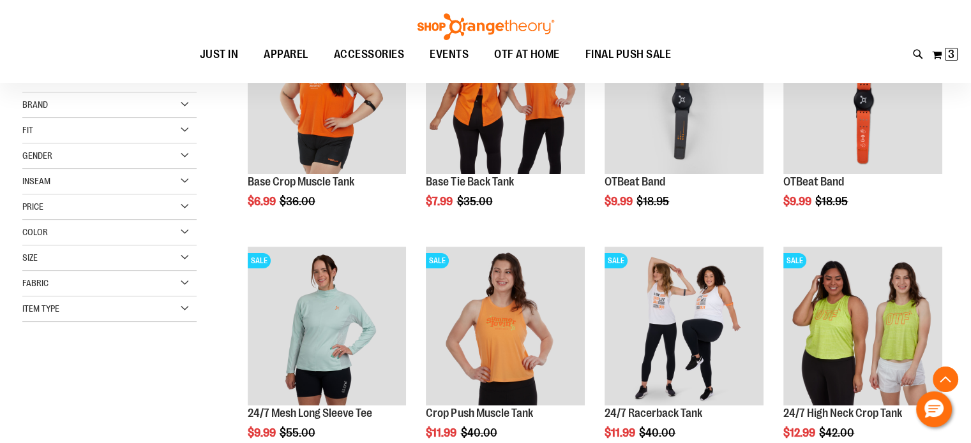
scroll to position [246, 0]
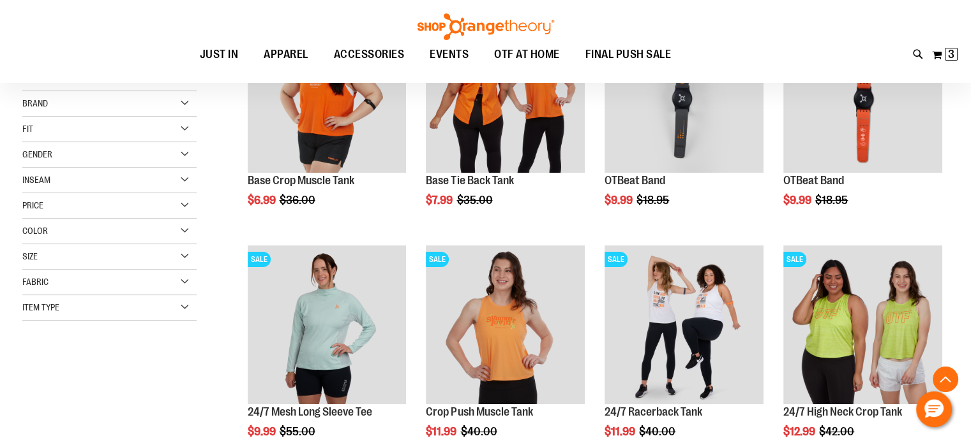
click at [33, 253] on span "Size" at bounding box center [29, 256] width 15 height 10
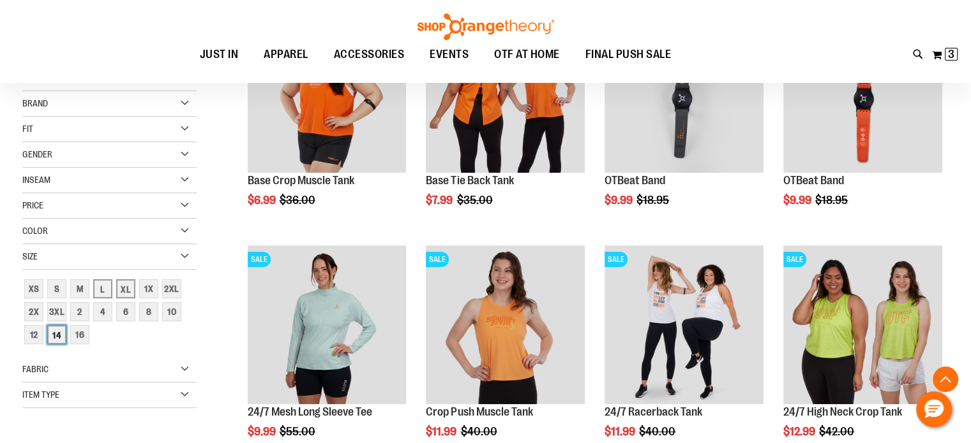
click at [50, 332] on div "14" at bounding box center [56, 334] width 19 height 19
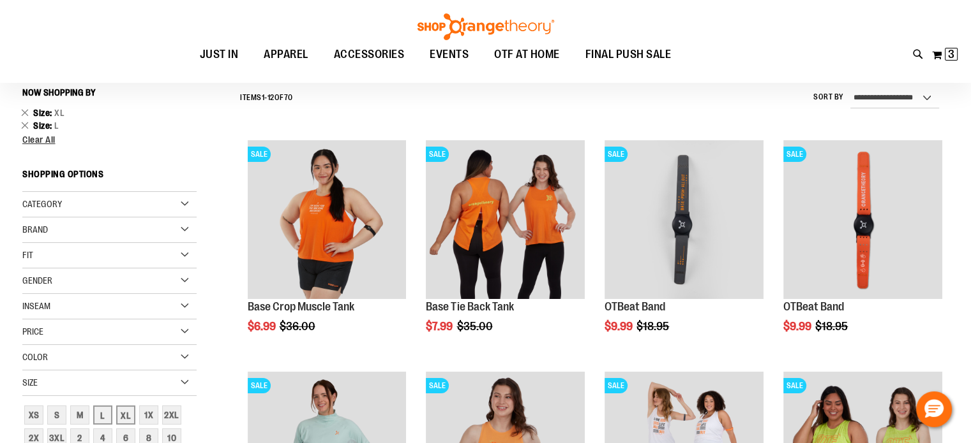
scroll to position [119, 0]
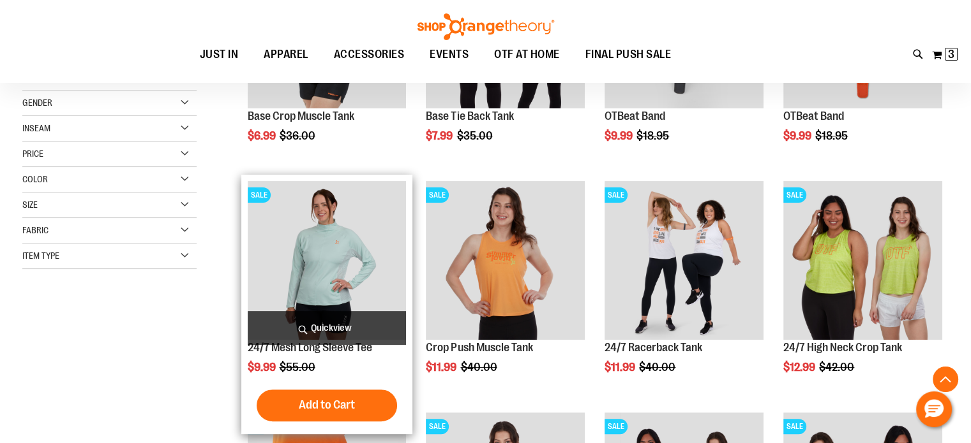
scroll to position [502, 0]
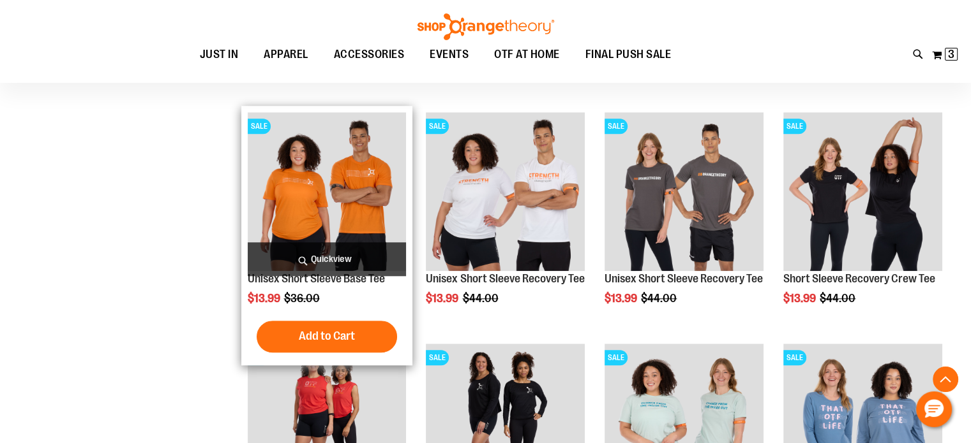
scroll to position [1076, 0]
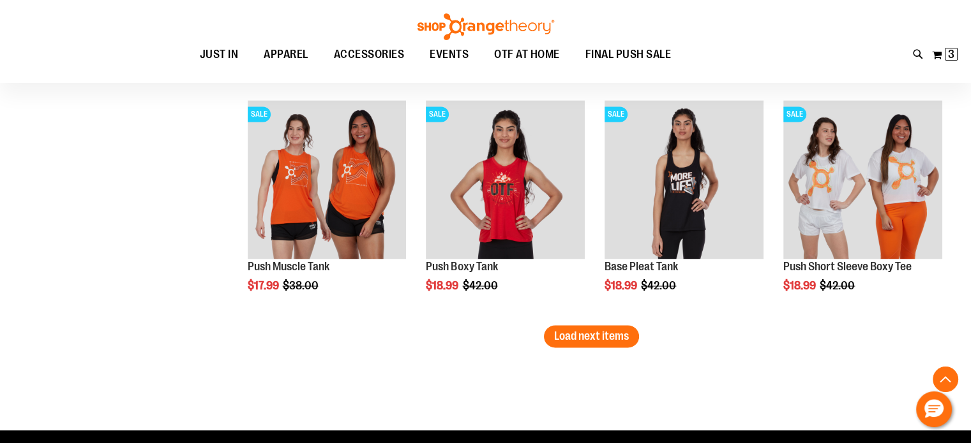
scroll to position [2033, 0]
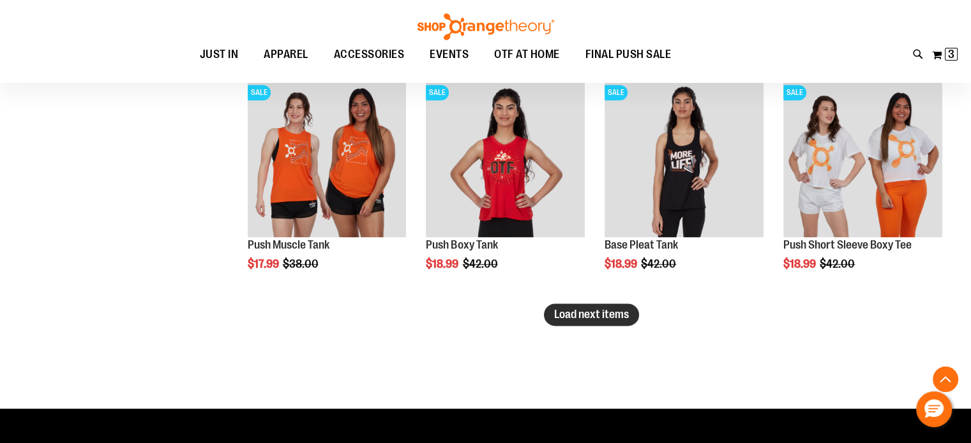
click at [568, 309] on span "Load next items" at bounding box center [591, 314] width 75 height 13
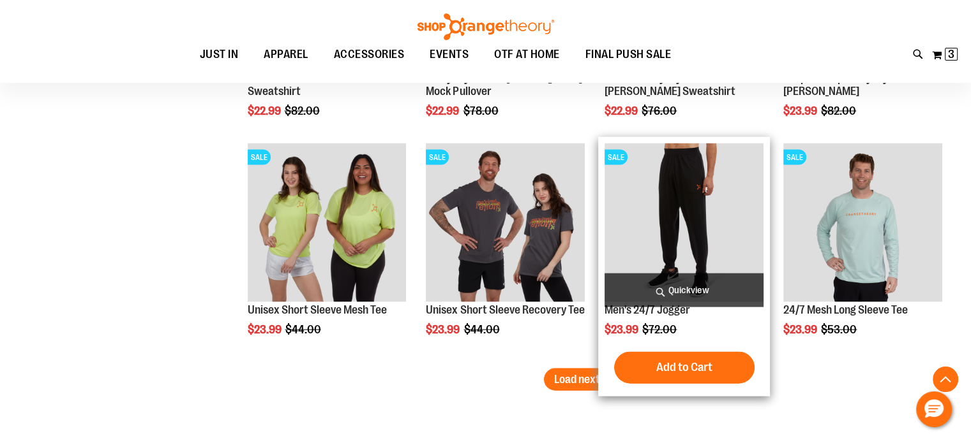
scroll to position [2735, 0]
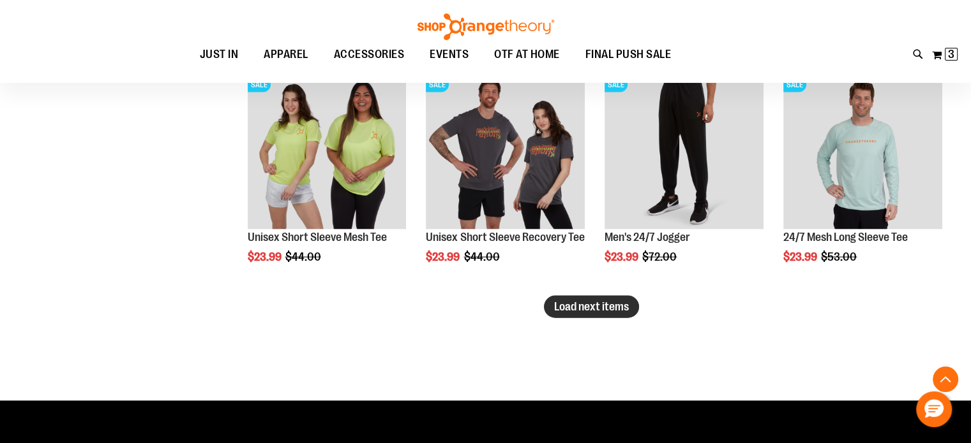
click at [579, 309] on span "Load next items" at bounding box center [591, 307] width 75 height 13
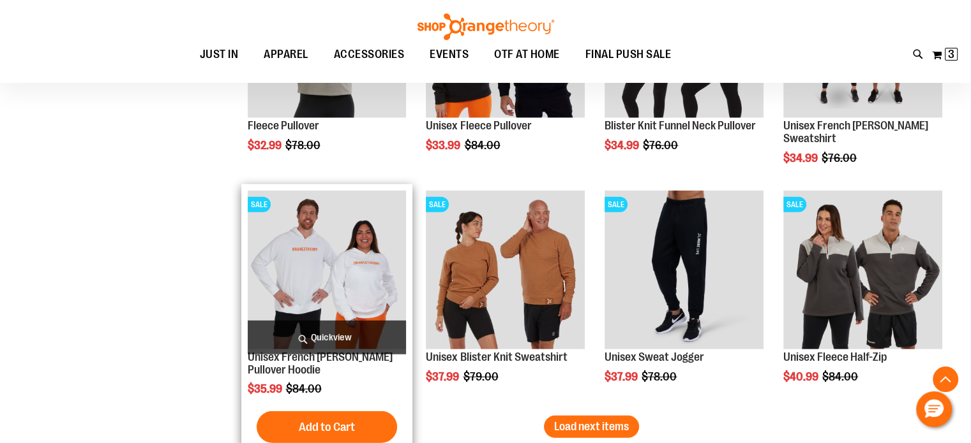
scroll to position [3373, 0]
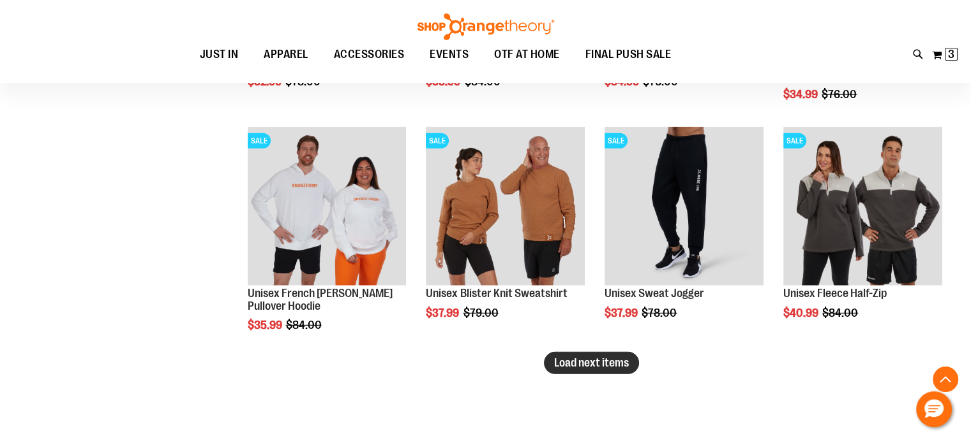
click at [575, 361] on span "Load next items" at bounding box center [591, 363] width 75 height 13
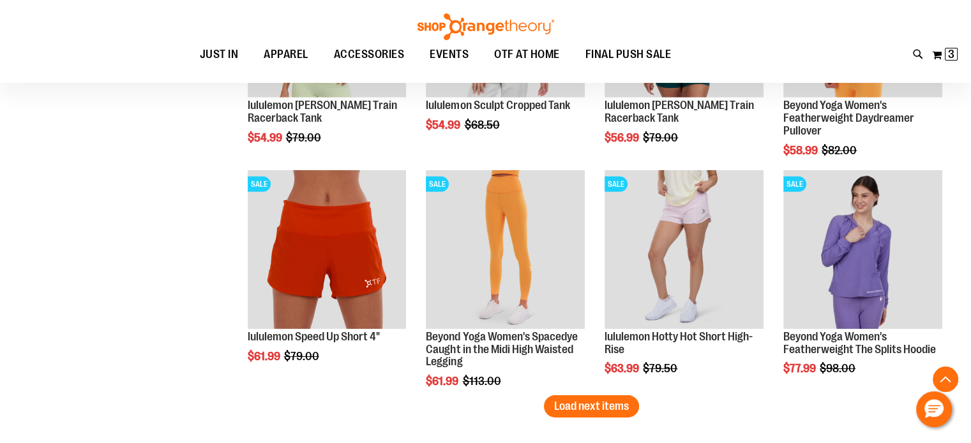
scroll to position [4075, 0]
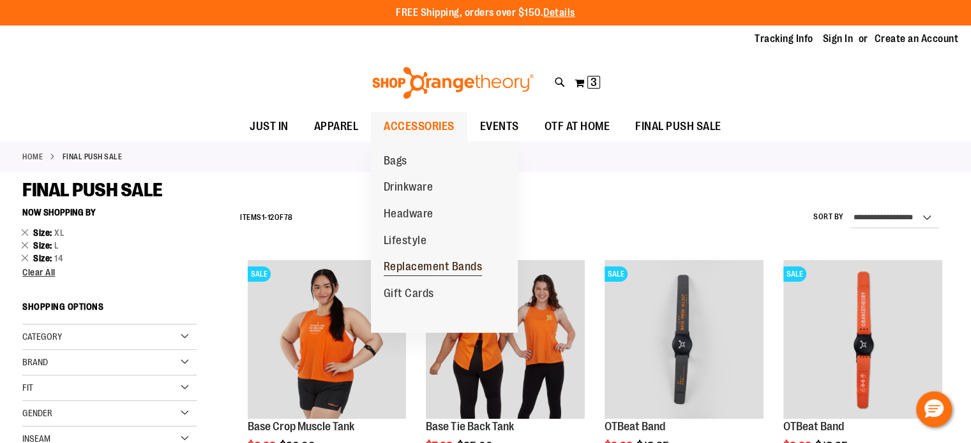
click at [411, 265] on span "Replacement Bands" at bounding box center [432, 268] width 99 height 16
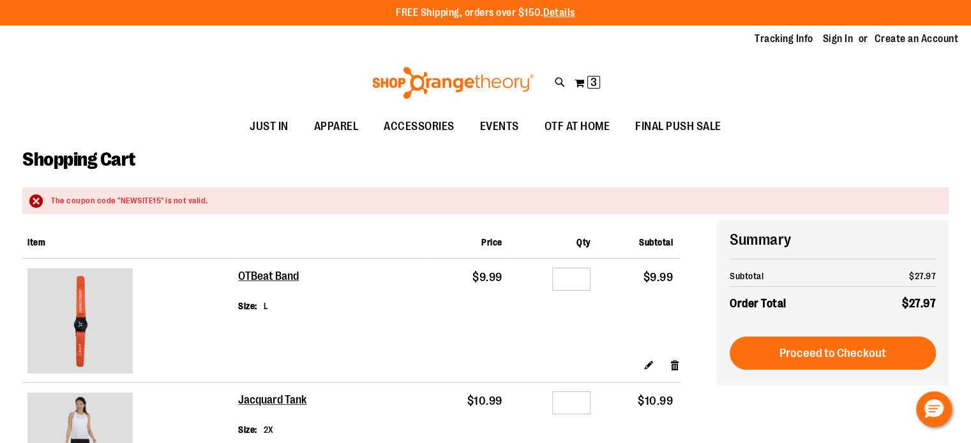
type input "**********"
click at [725, 443] on div at bounding box center [485, 443] width 971 height 0
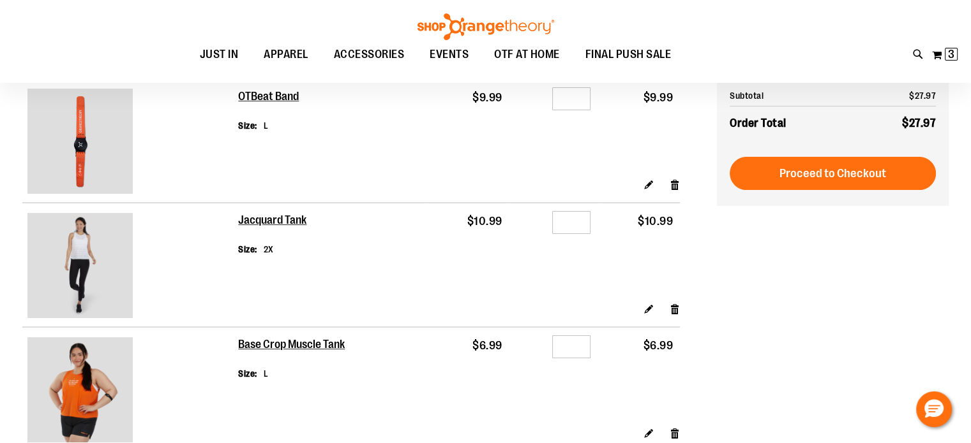
scroll to position [191, 0]
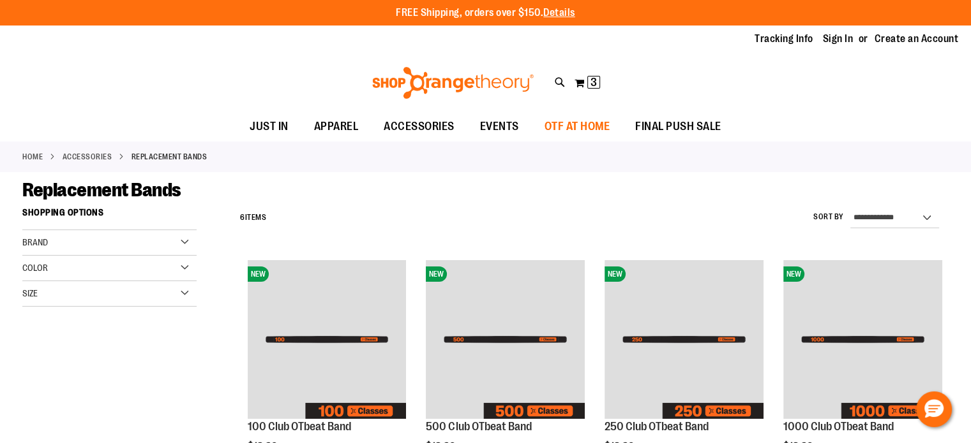
type input "**********"
click at [574, 127] on span "OTF AT HOME" at bounding box center [577, 126] width 66 height 29
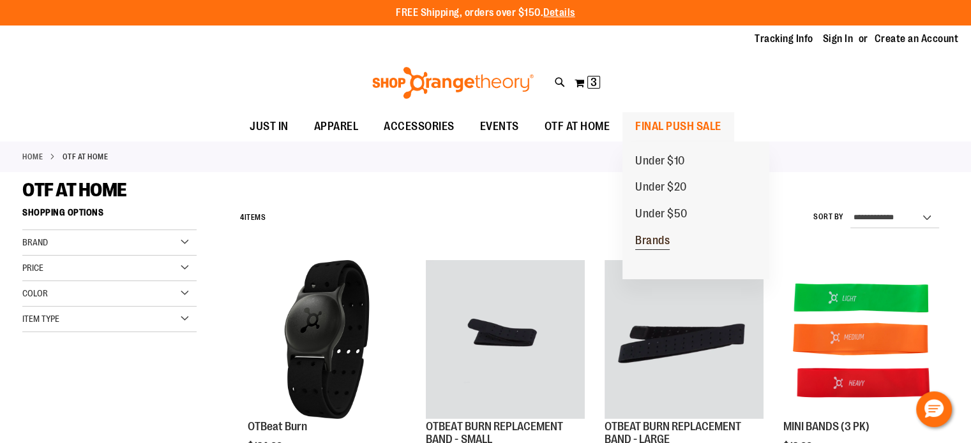
type input "**********"
click at [660, 239] on span "Brands" at bounding box center [652, 242] width 34 height 16
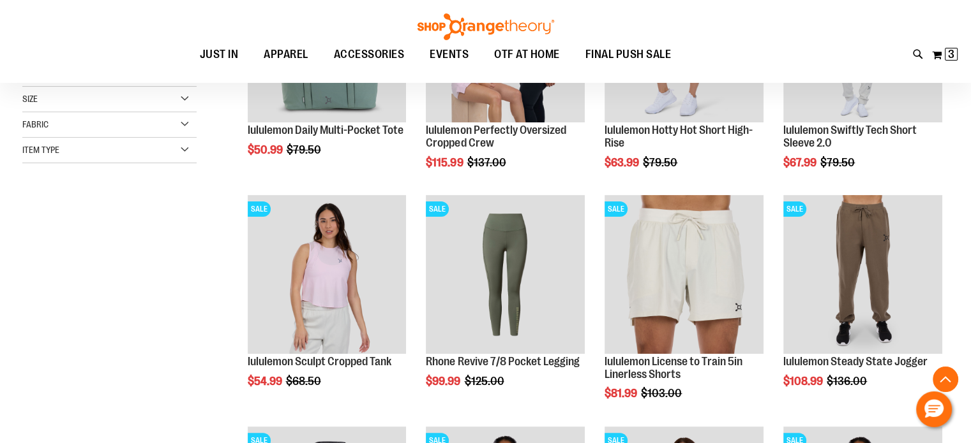
scroll to position [318, 0]
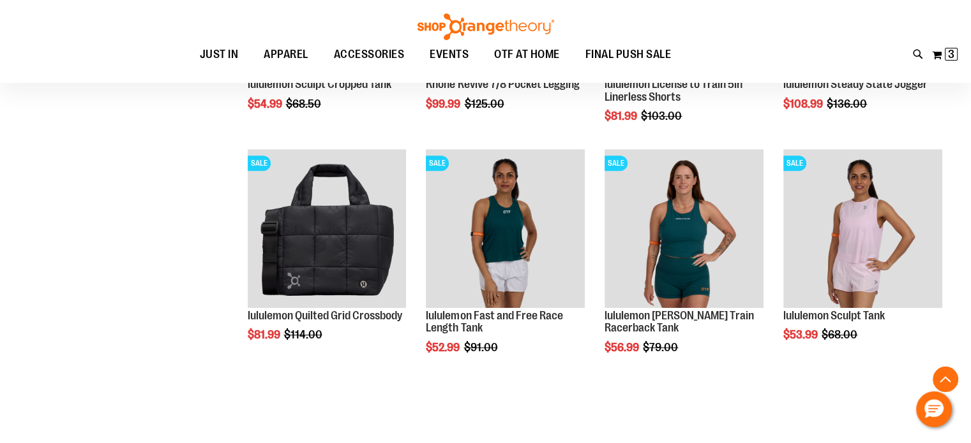
scroll to position [637, 0]
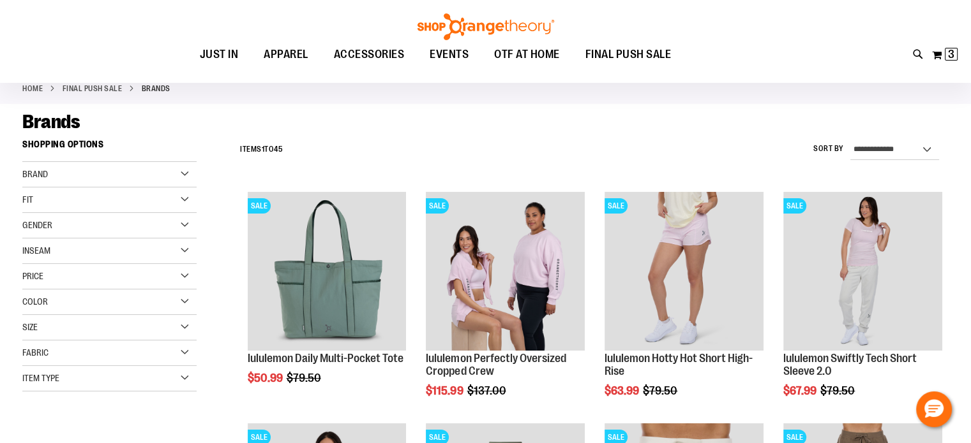
scroll to position [63, 0]
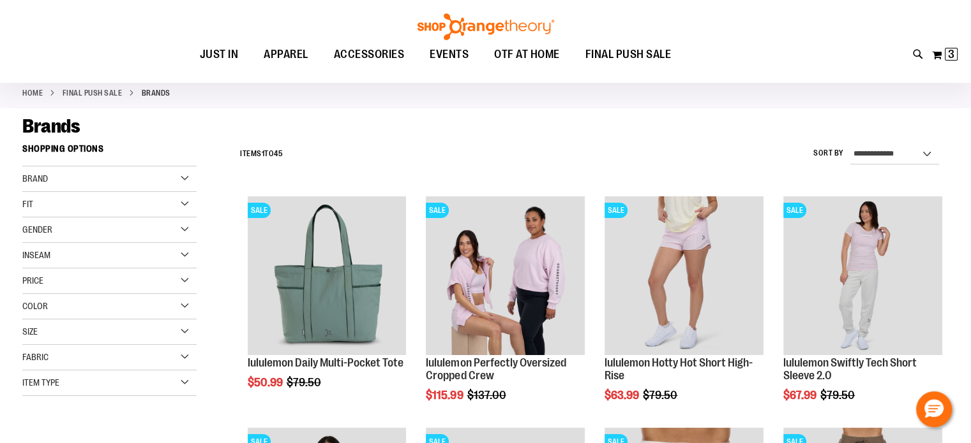
type input "**********"
click at [79, 181] on div "Brand" at bounding box center [109, 180] width 174 height 26
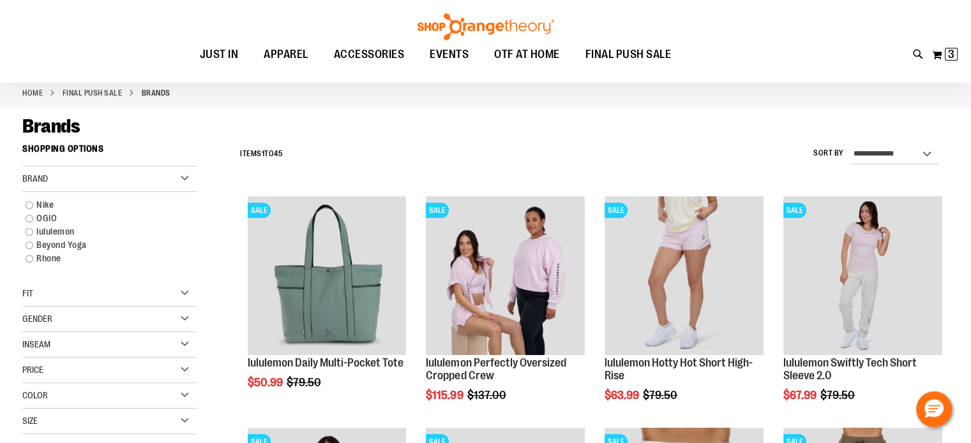
click at [77, 181] on div "Brand" at bounding box center [109, 180] width 174 height 26
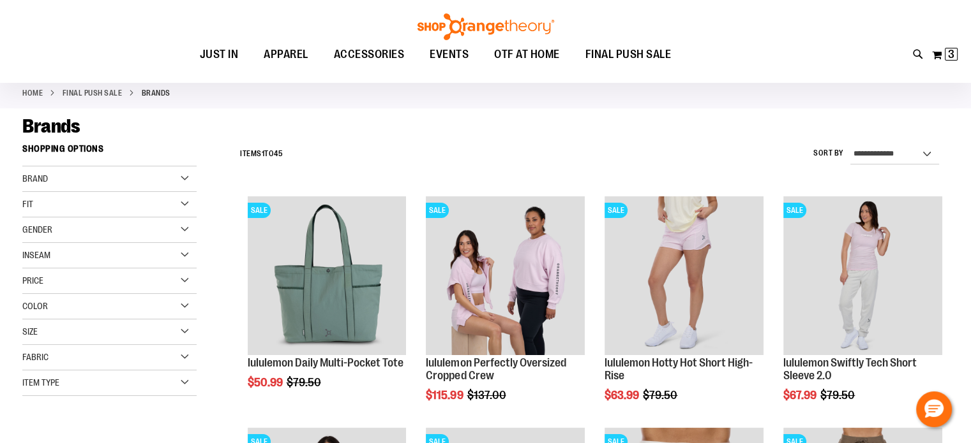
click at [68, 330] on div "Size" at bounding box center [109, 333] width 174 height 26
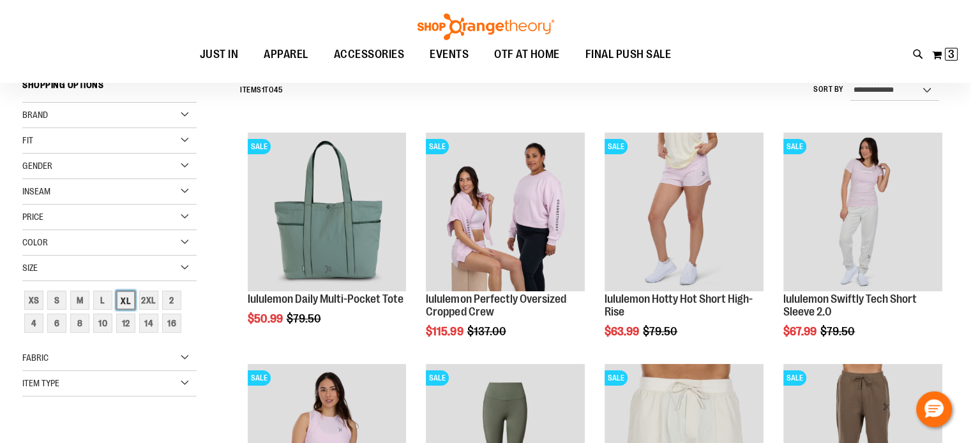
click at [123, 302] on div "XL" at bounding box center [125, 300] width 19 height 19
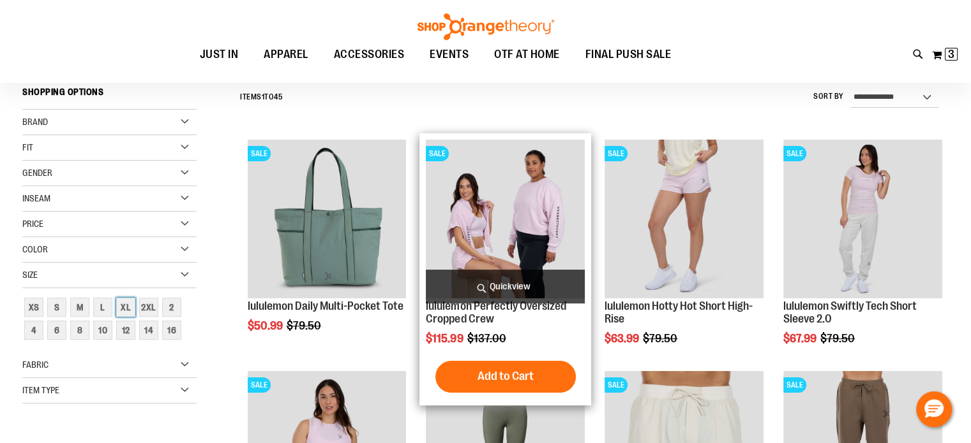
scroll to position [119, 0]
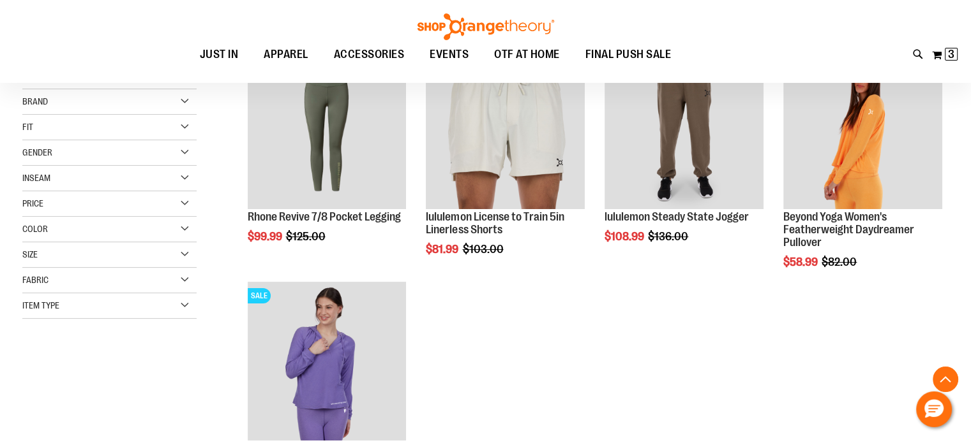
scroll to position [55, 0]
